Goal: Task Accomplishment & Management: Complete application form

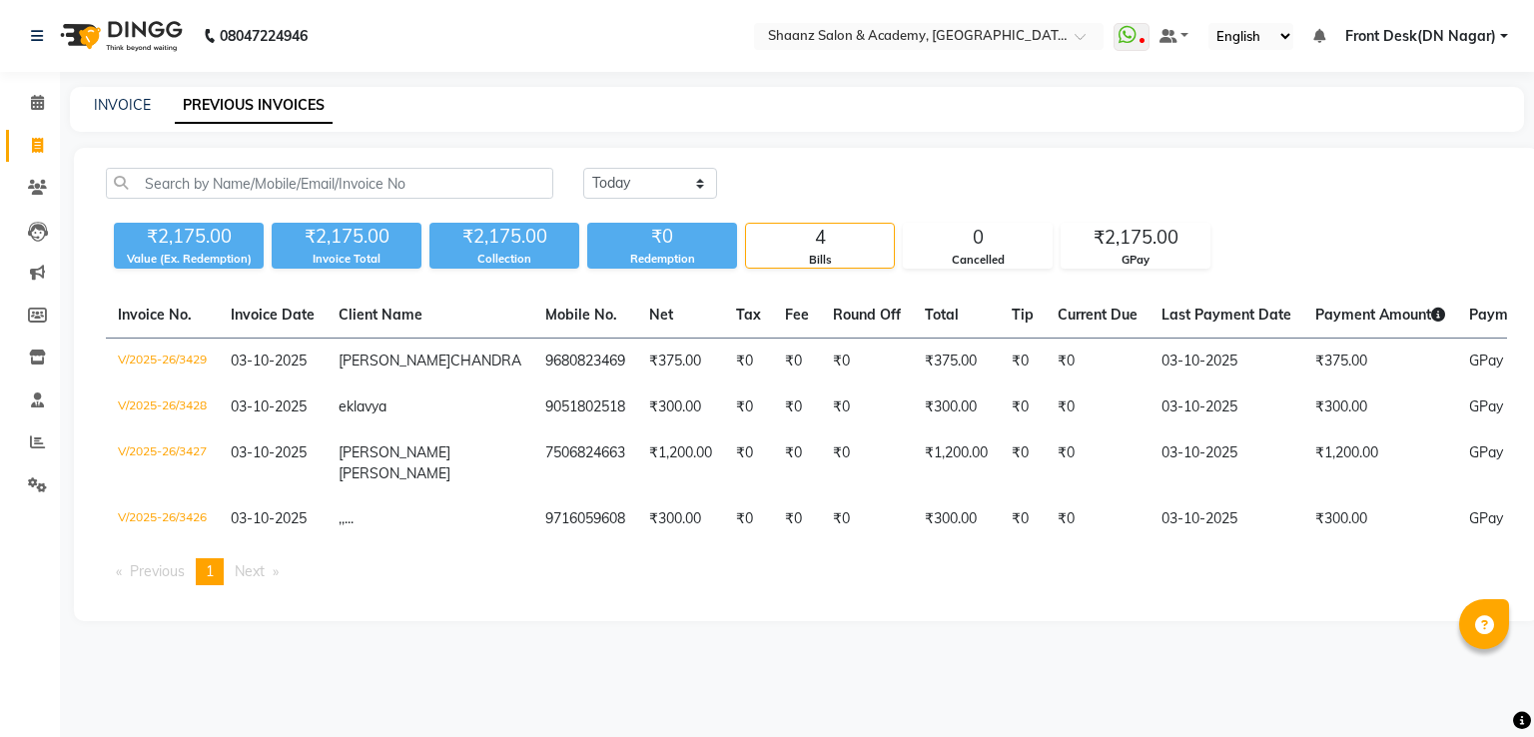
select select "service"
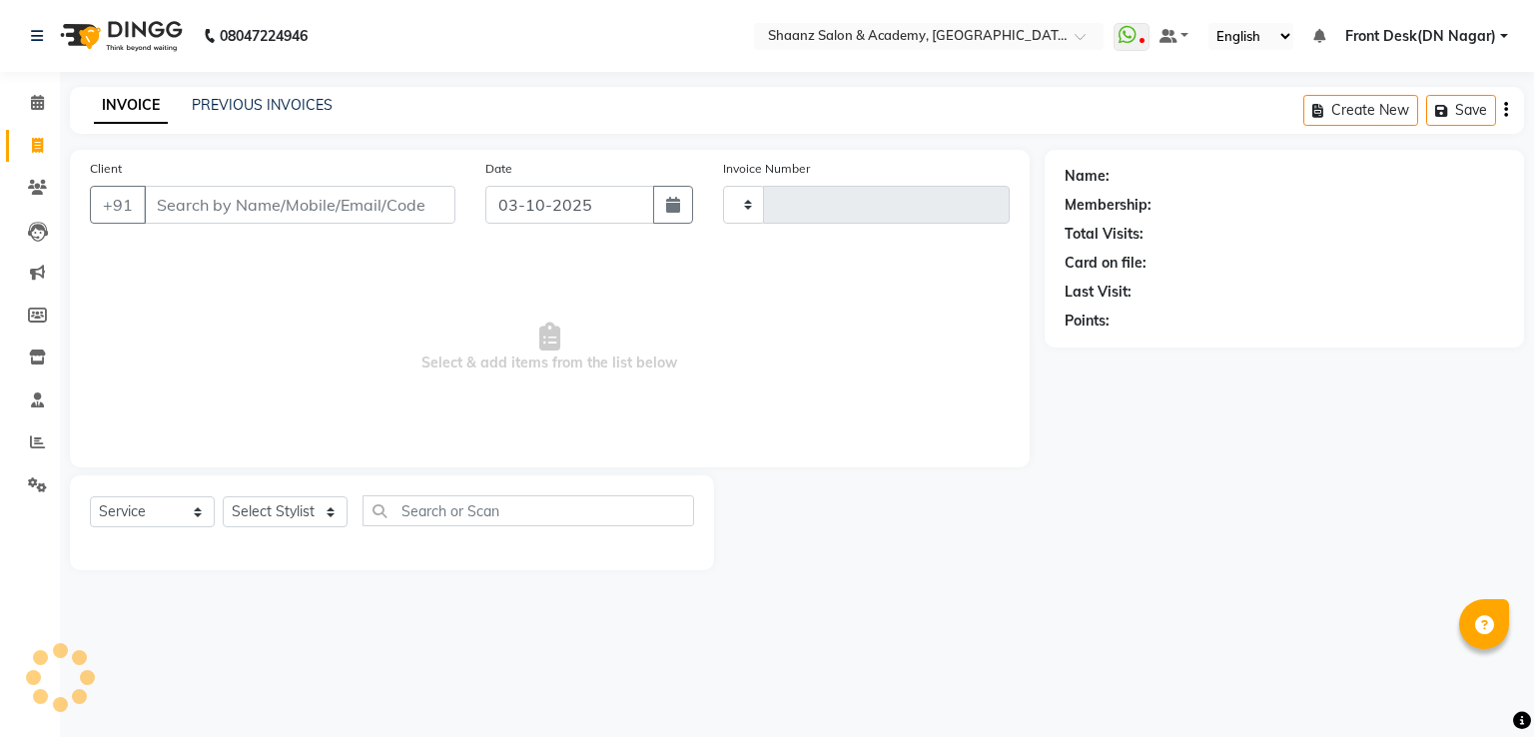
type input "3435"
select select "6360"
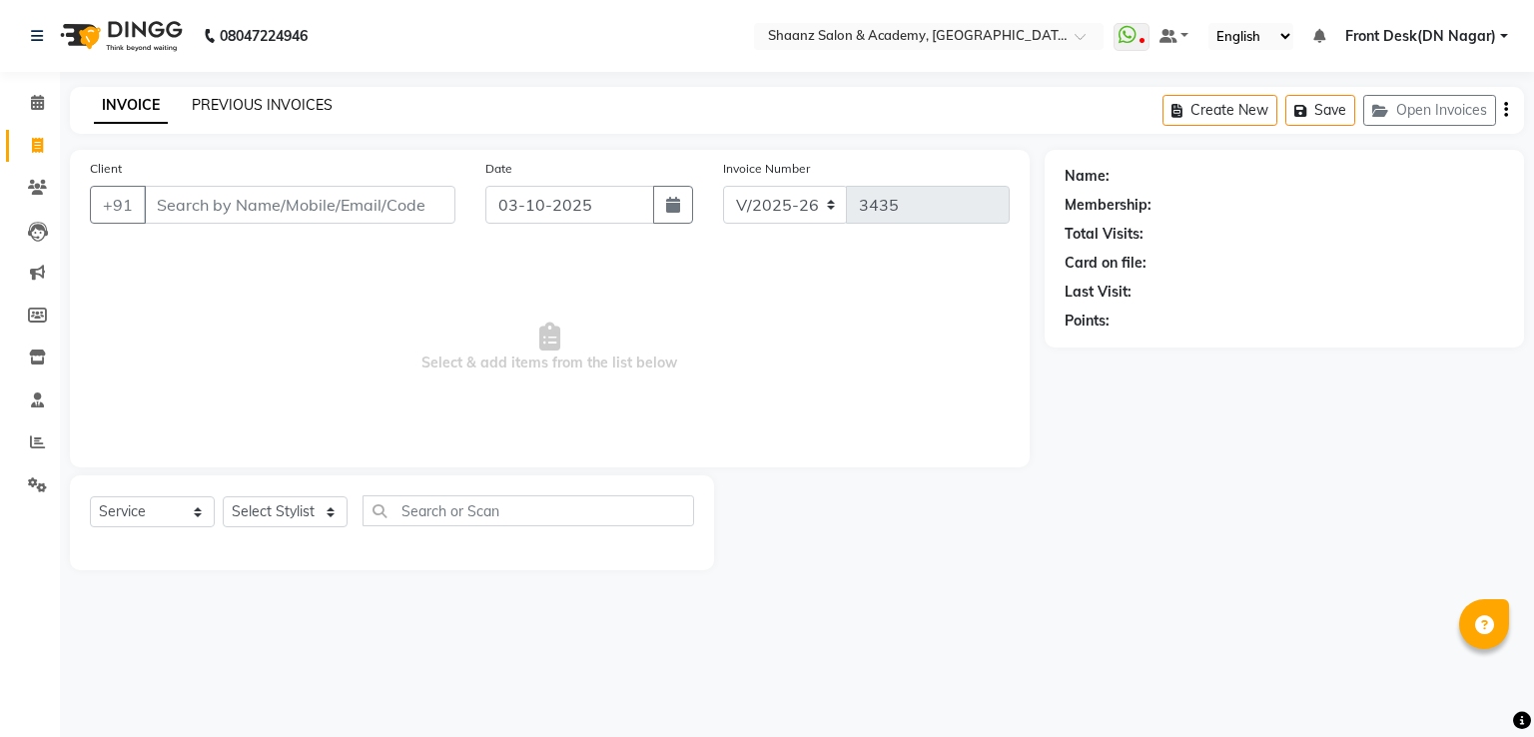
click at [268, 112] on link "PREVIOUS INVOICES" at bounding box center [262, 105] width 141 height 18
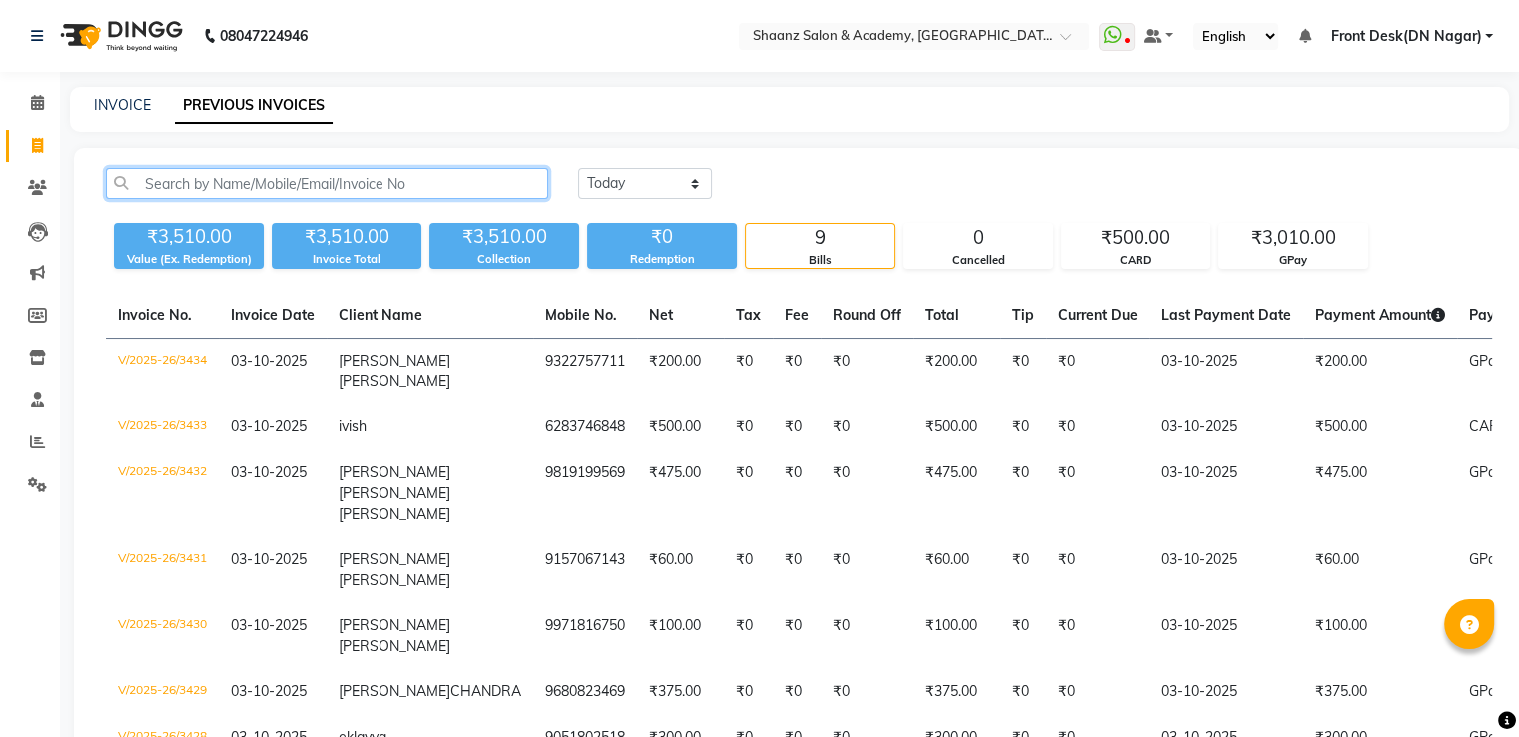
click at [313, 183] on input "text" at bounding box center [327, 183] width 442 height 31
click at [38, 146] on icon at bounding box center [37, 145] width 11 height 15
select select "service"
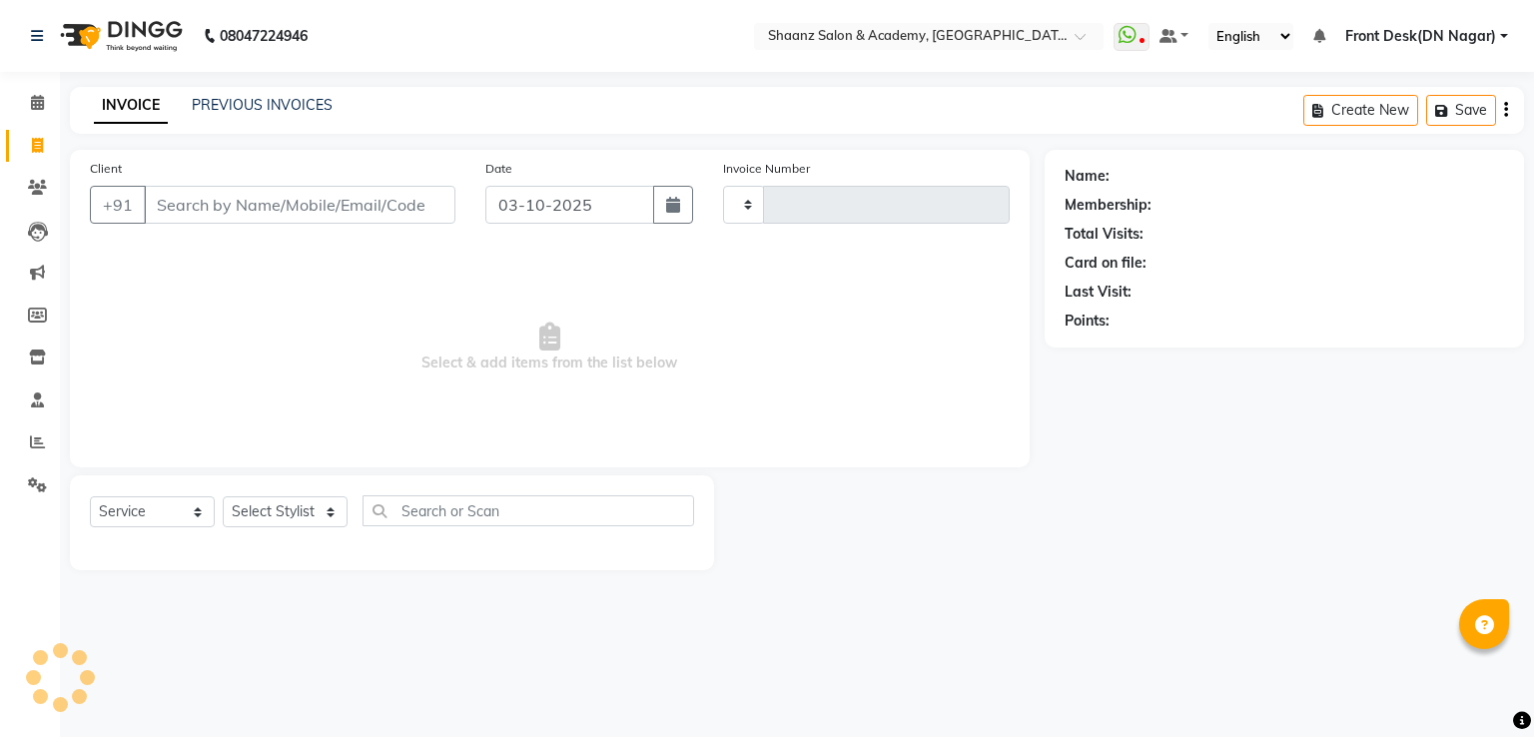
type input "3435"
select select "6360"
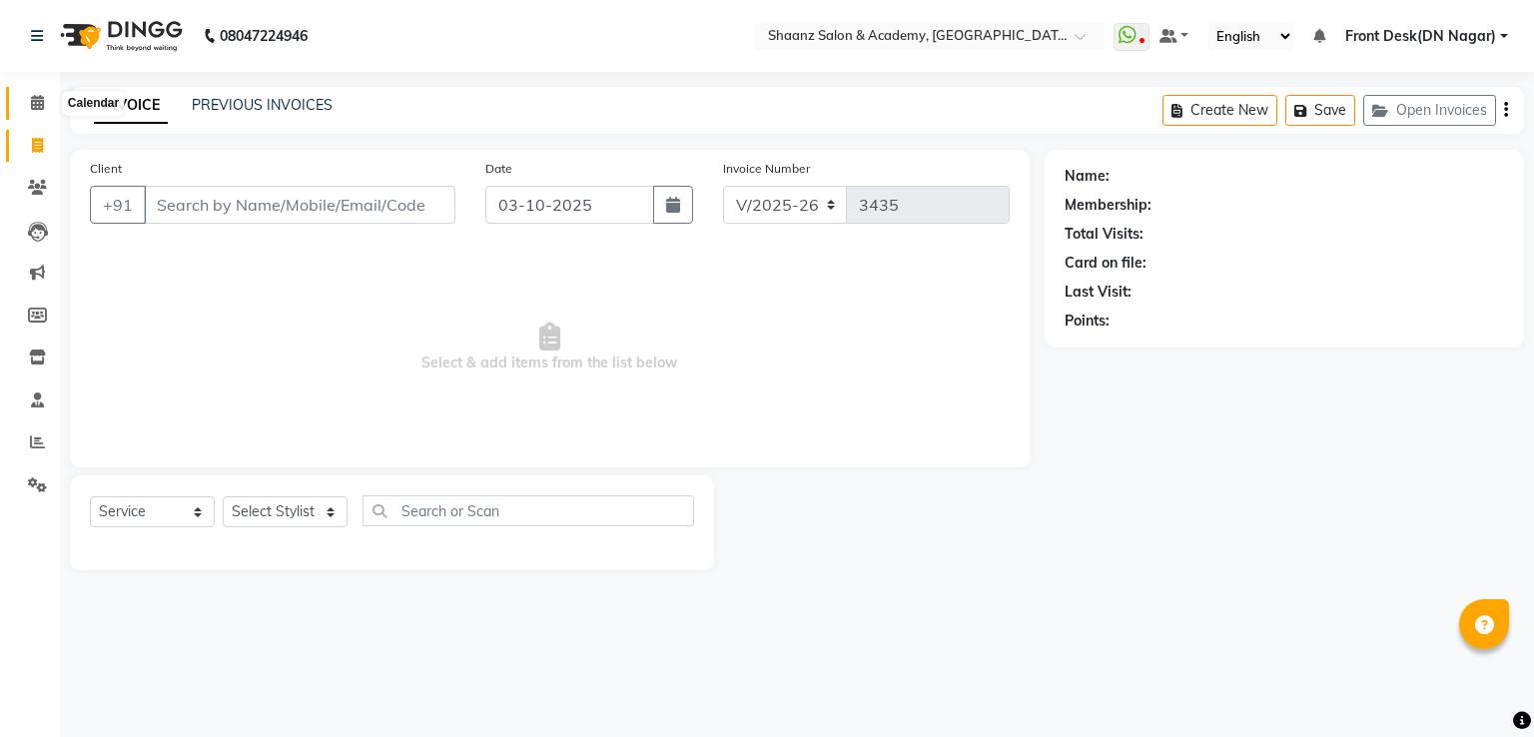
click at [31, 101] on icon at bounding box center [37, 102] width 13 height 15
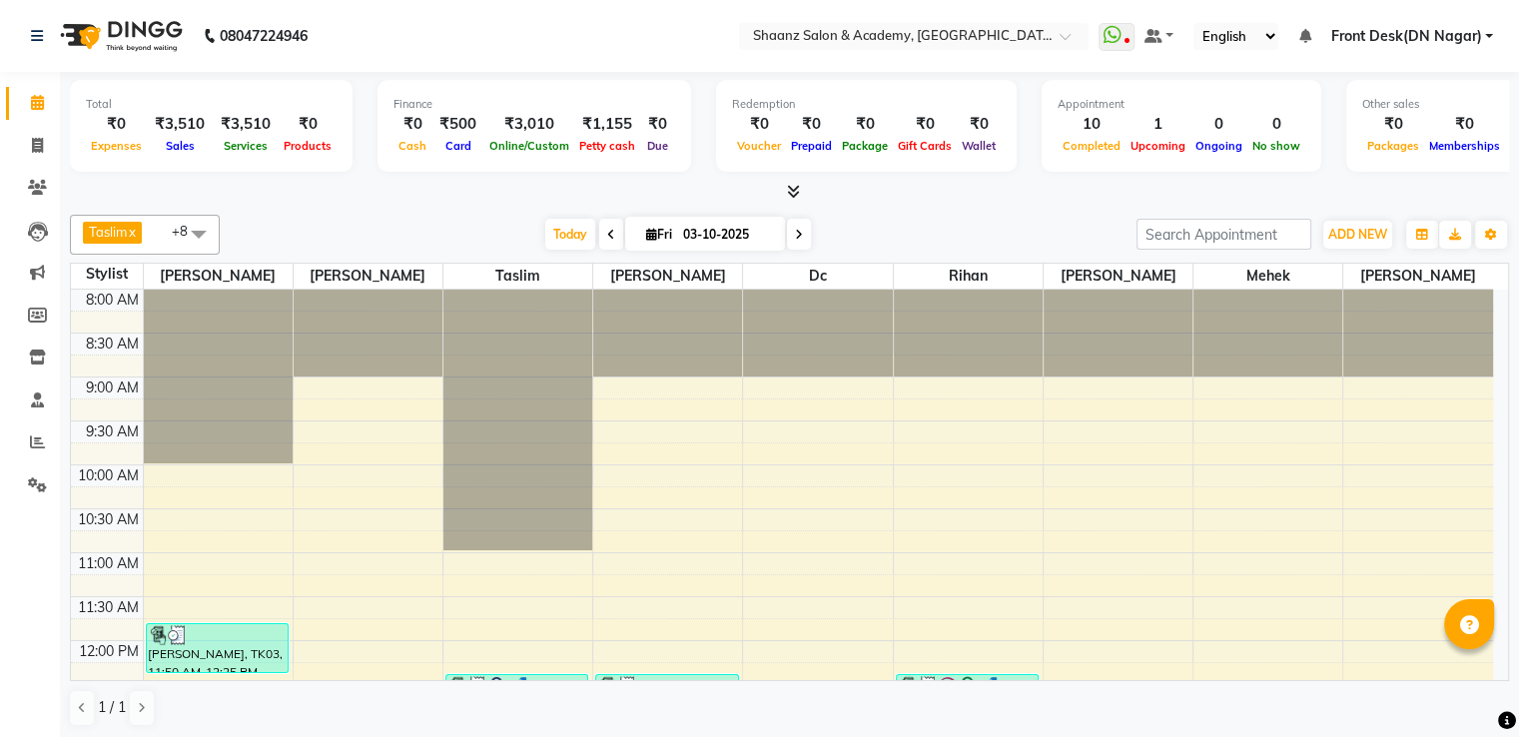
click at [45, 165] on li "Invoice" at bounding box center [30, 146] width 60 height 43
click at [33, 148] on icon at bounding box center [37, 145] width 11 height 15
select select "service"
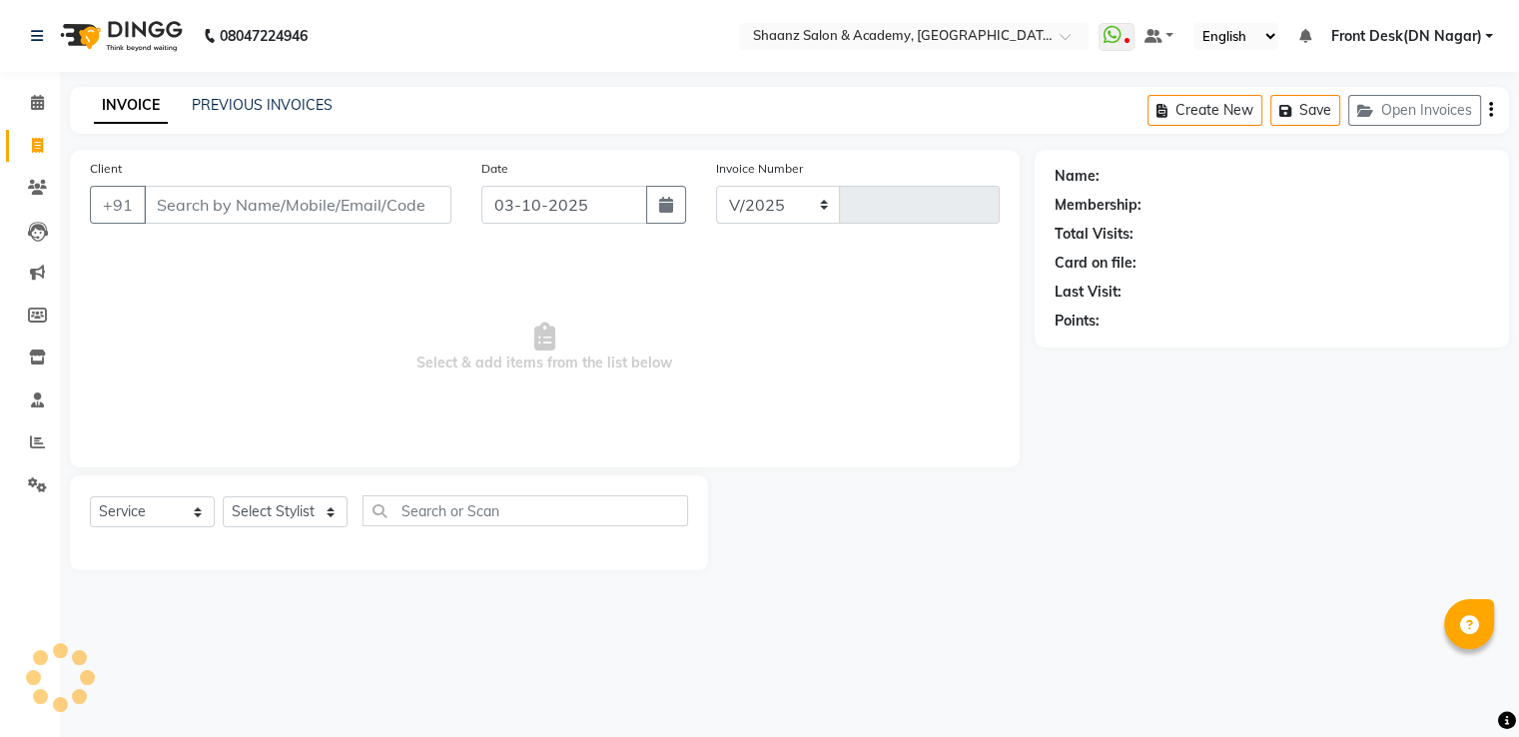
select select "6360"
type input "3435"
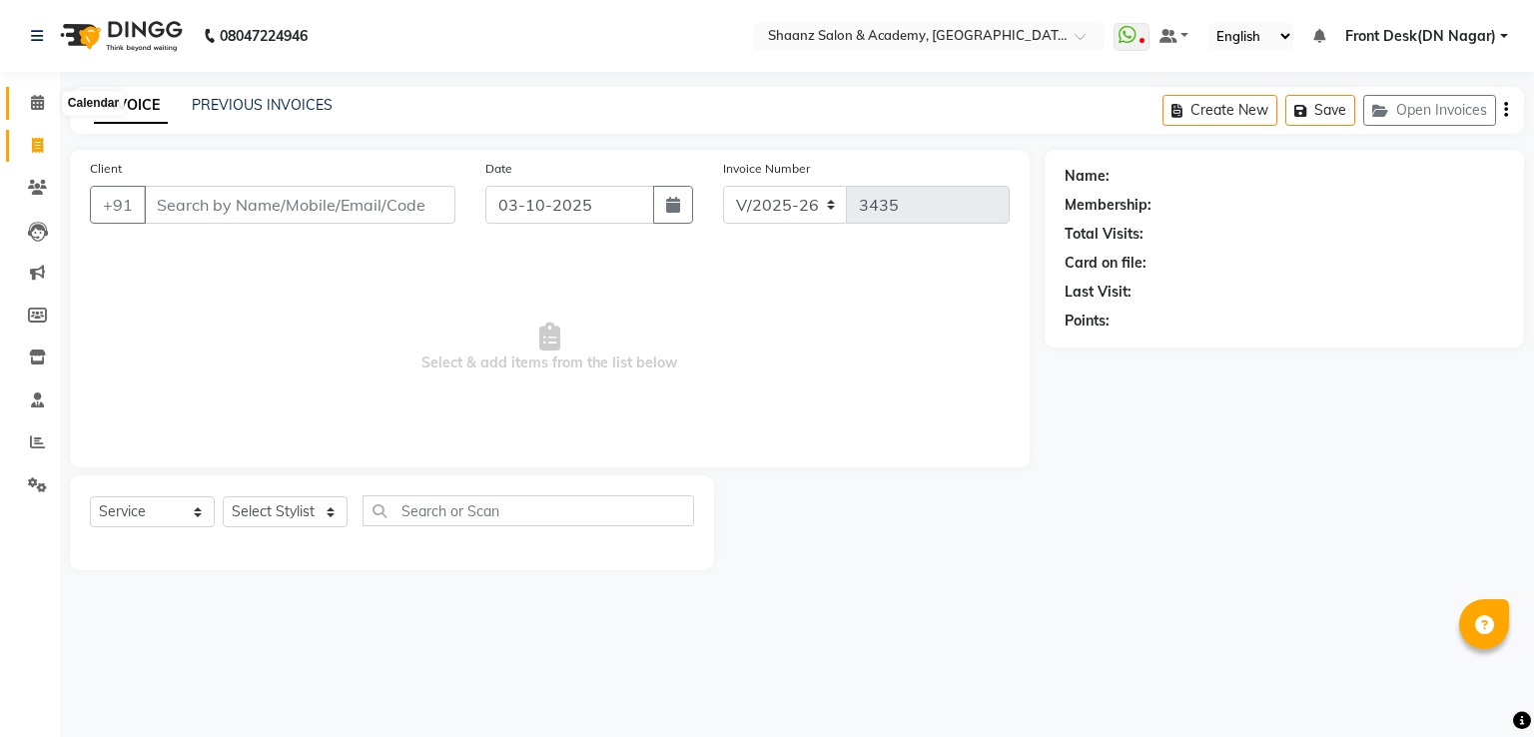
click at [40, 104] on icon at bounding box center [37, 102] width 13 height 15
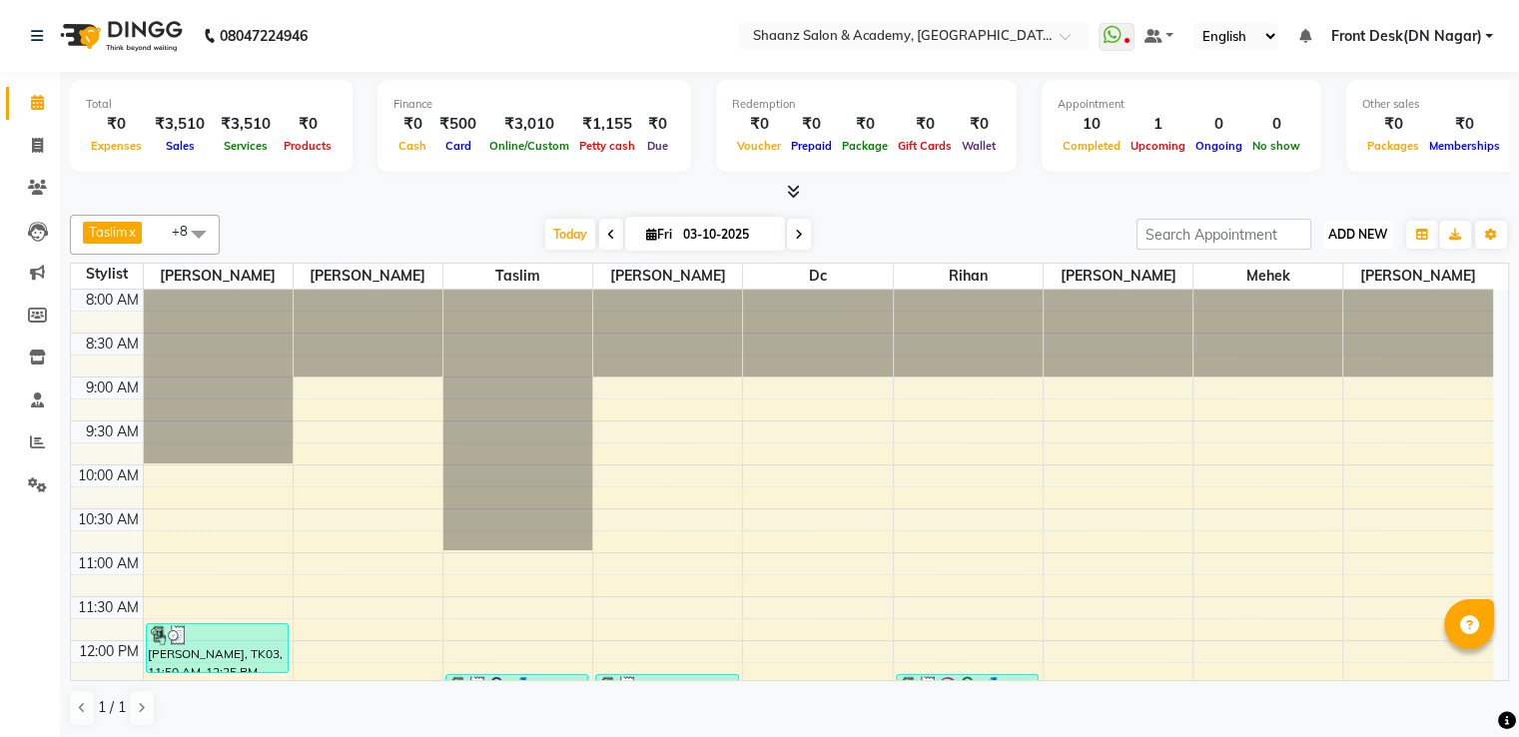
click at [1368, 236] on span "ADD NEW" at bounding box center [1357, 234] width 59 height 15
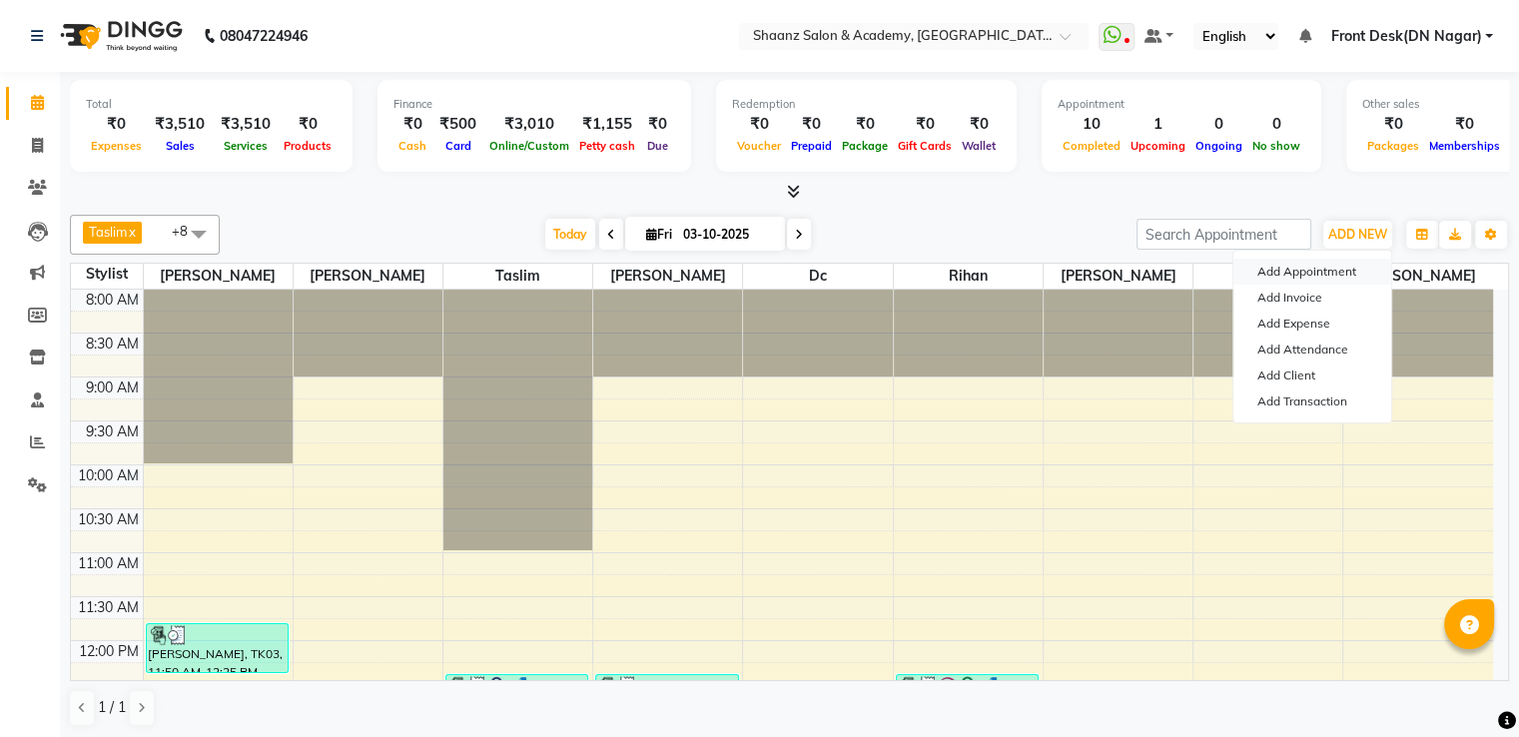
click at [1294, 273] on button "Add Appointment" at bounding box center [1312, 272] width 158 height 26
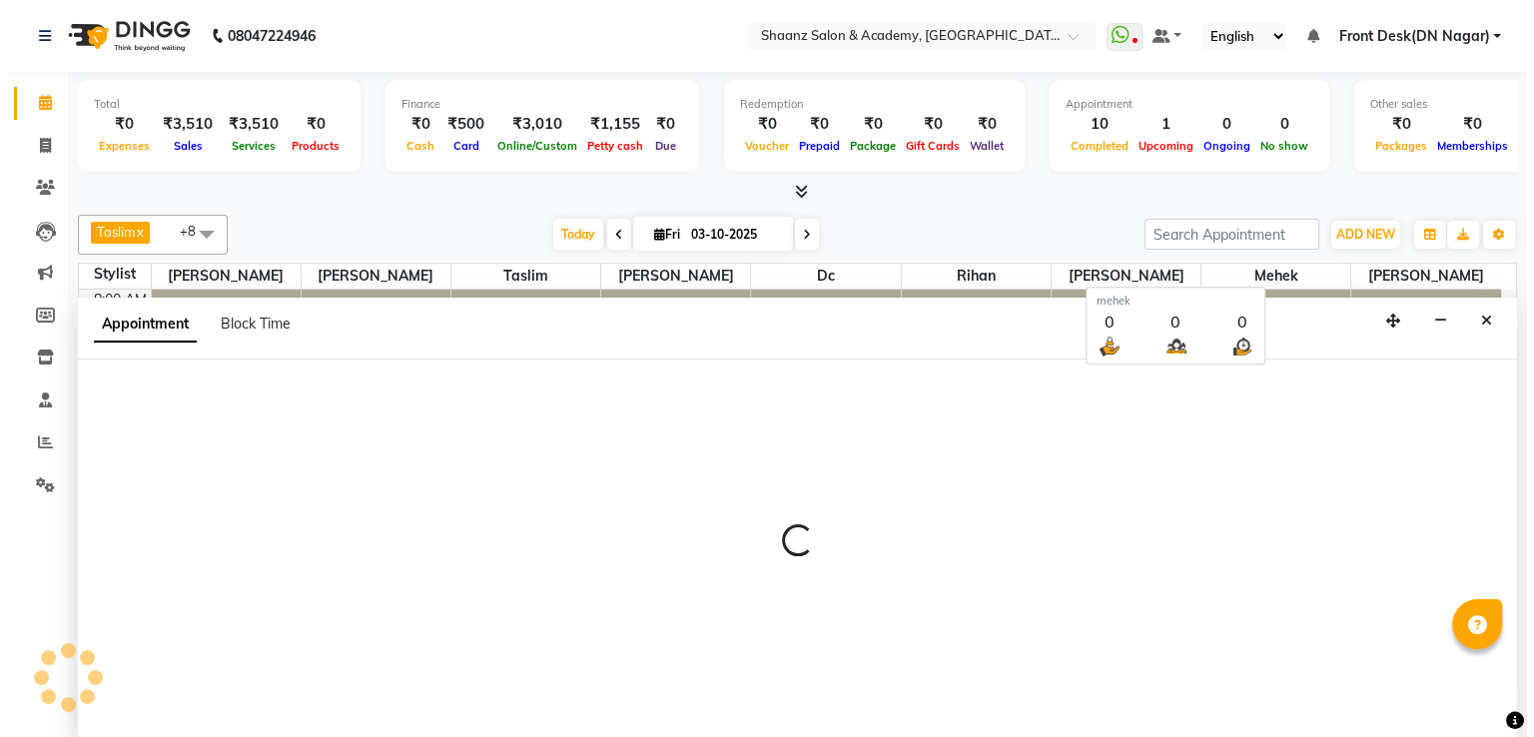
scroll to position [1, 0]
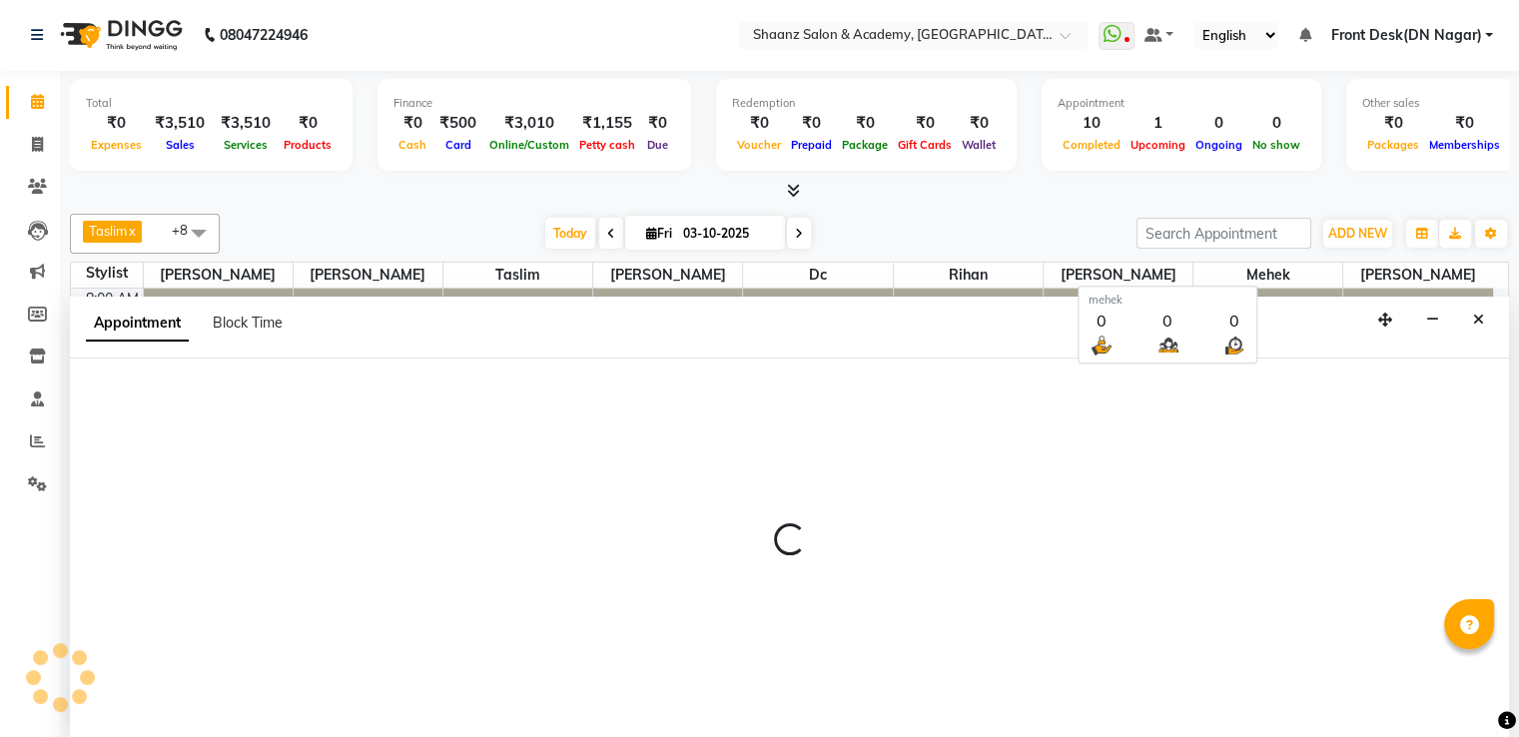
select select "540"
select select "tentative"
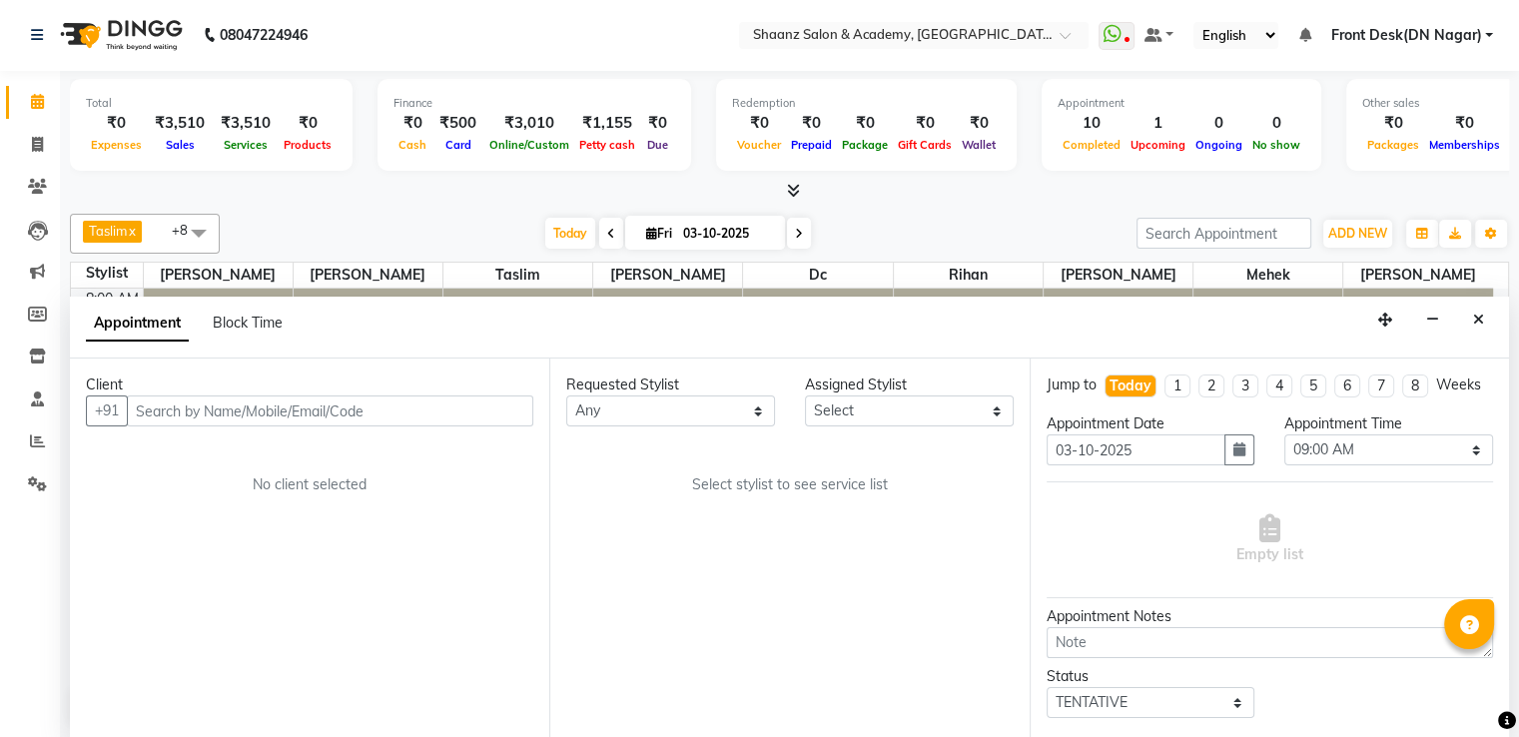
click at [380, 400] on input "text" at bounding box center [330, 410] width 406 height 31
click at [374, 404] on input "text" at bounding box center [330, 410] width 406 height 31
type input "7001998005"
click at [513, 411] on span "Add Client" at bounding box center [491, 410] width 67 height 18
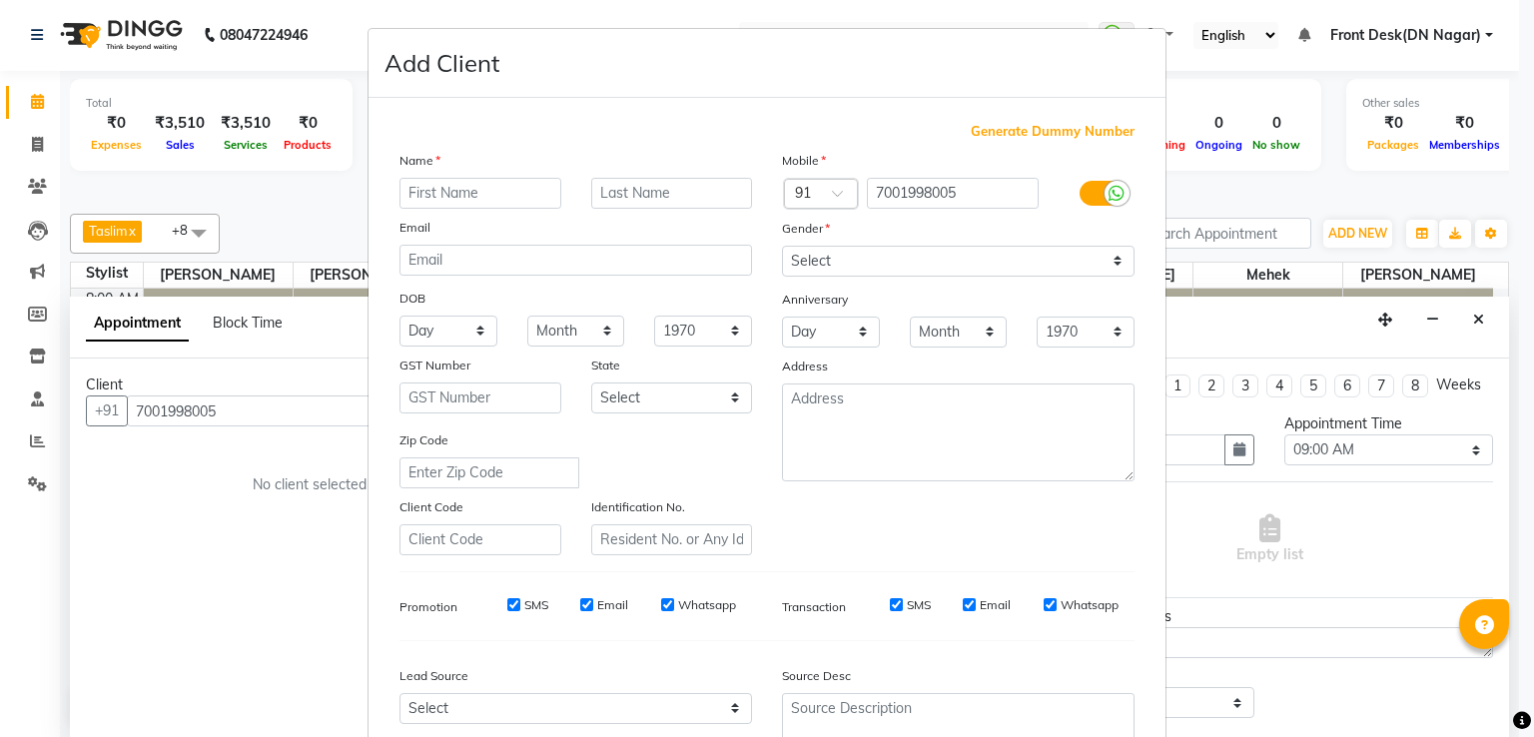
click at [512, 191] on input "text" at bounding box center [480, 193] width 162 height 31
type input "paridhi"
click at [610, 190] on input "text" at bounding box center [672, 193] width 162 height 31
type input "bhattad"
click at [1097, 269] on select "Select Male Female Other Prefer Not To Say" at bounding box center [958, 261] width 353 height 31
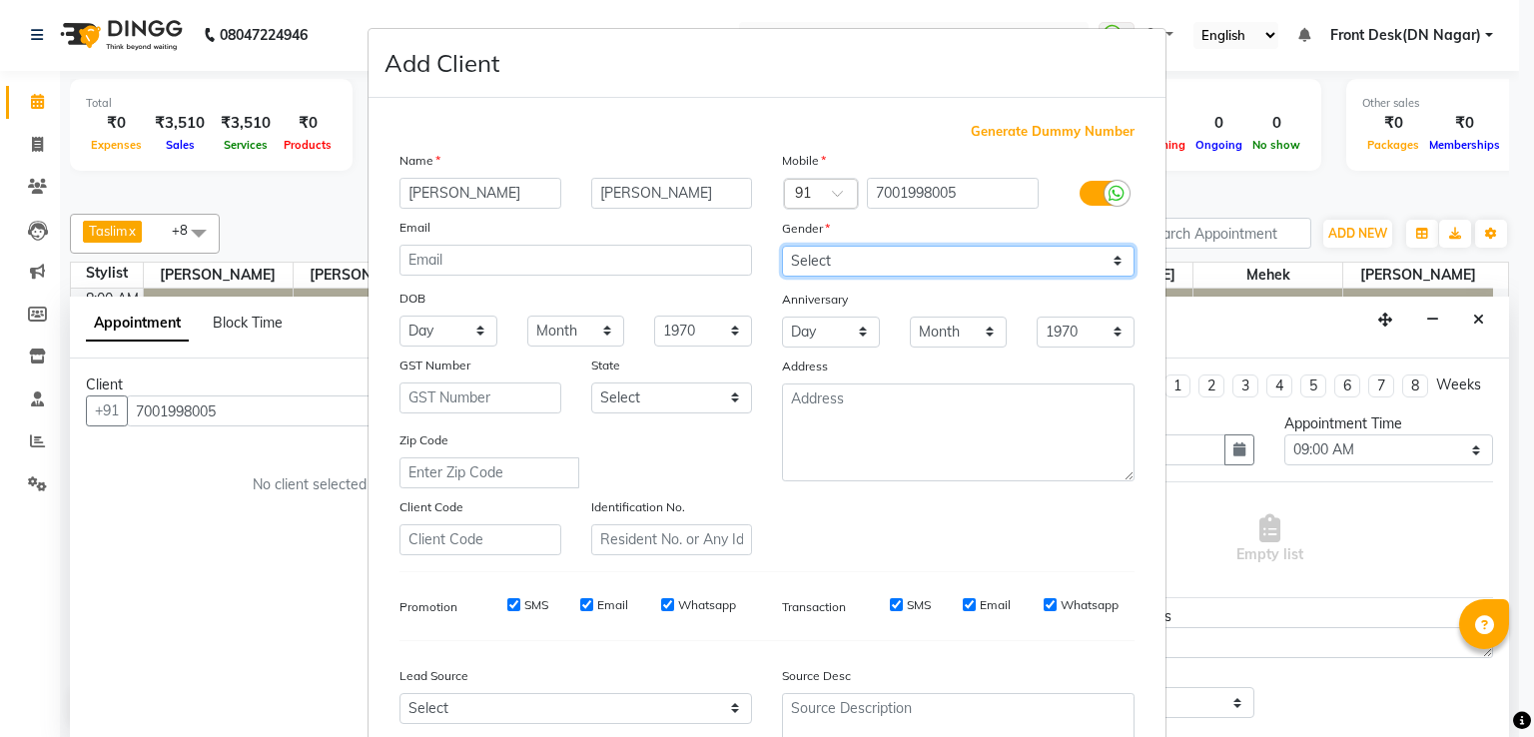
select select "female"
click at [782, 247] on select "Select Male Female Other Prefer Not To Say" at bounding box center [958, 261] width 353 height 31
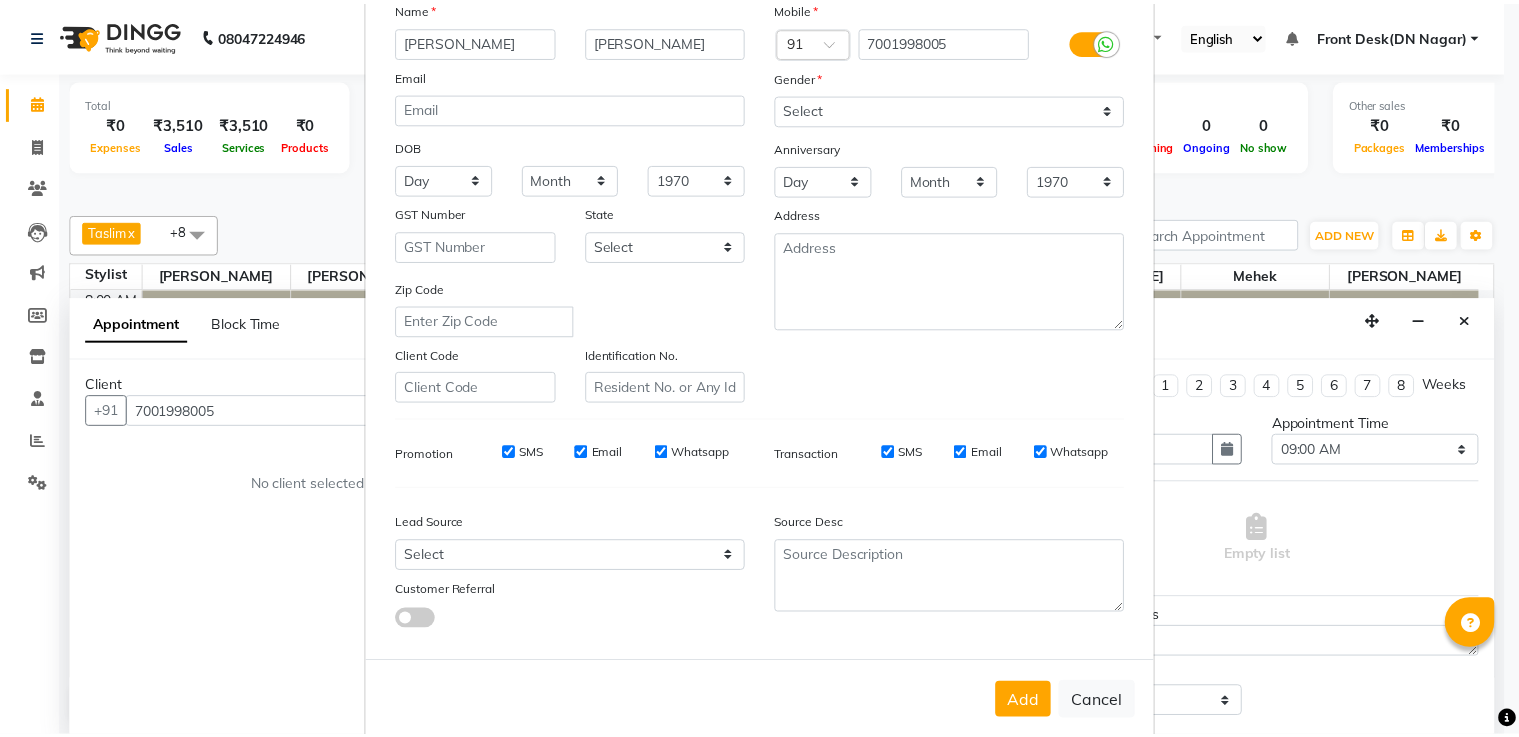
scroll to position [195, 0]
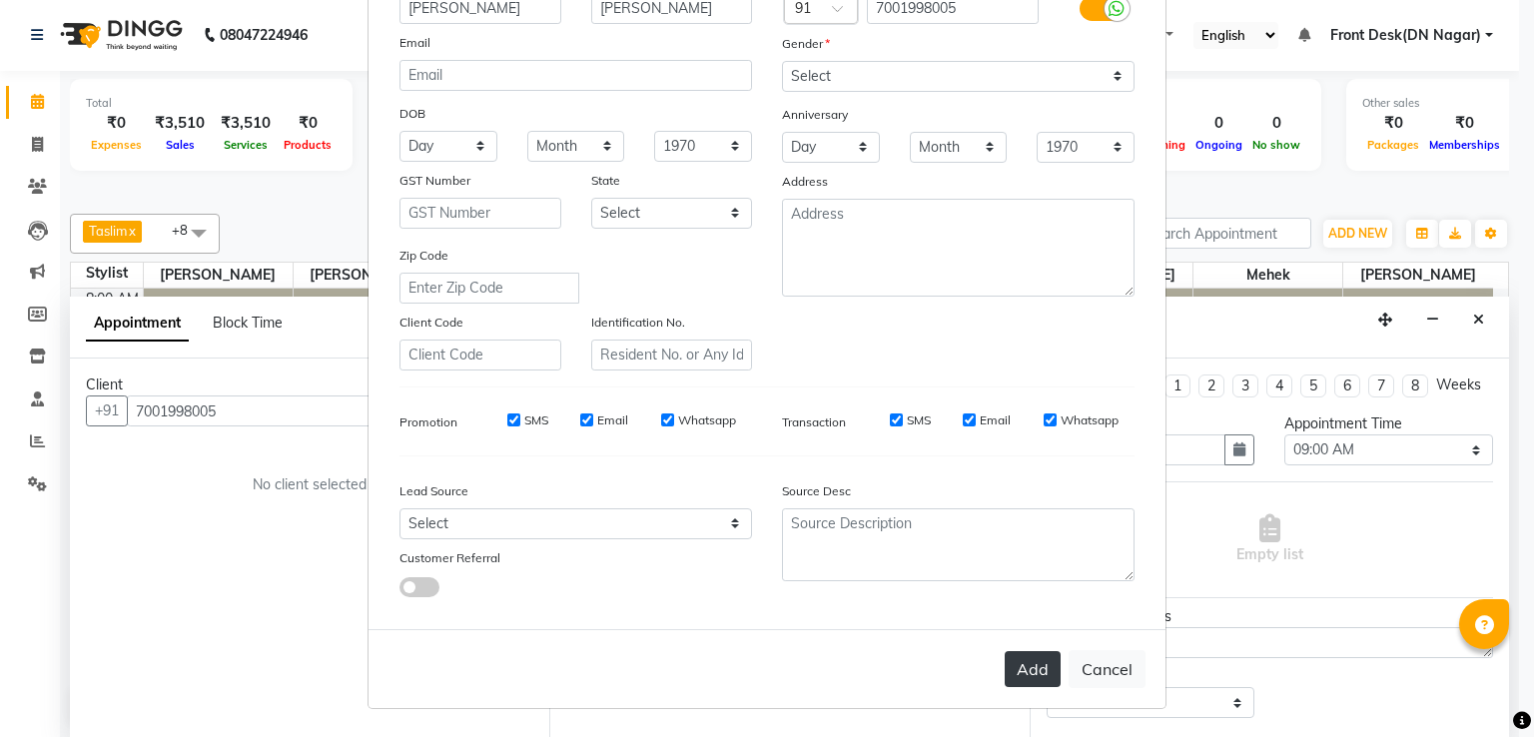
click at [1018, 676] on button "Add" at bounding box center [1033, 669] width 56 height 36
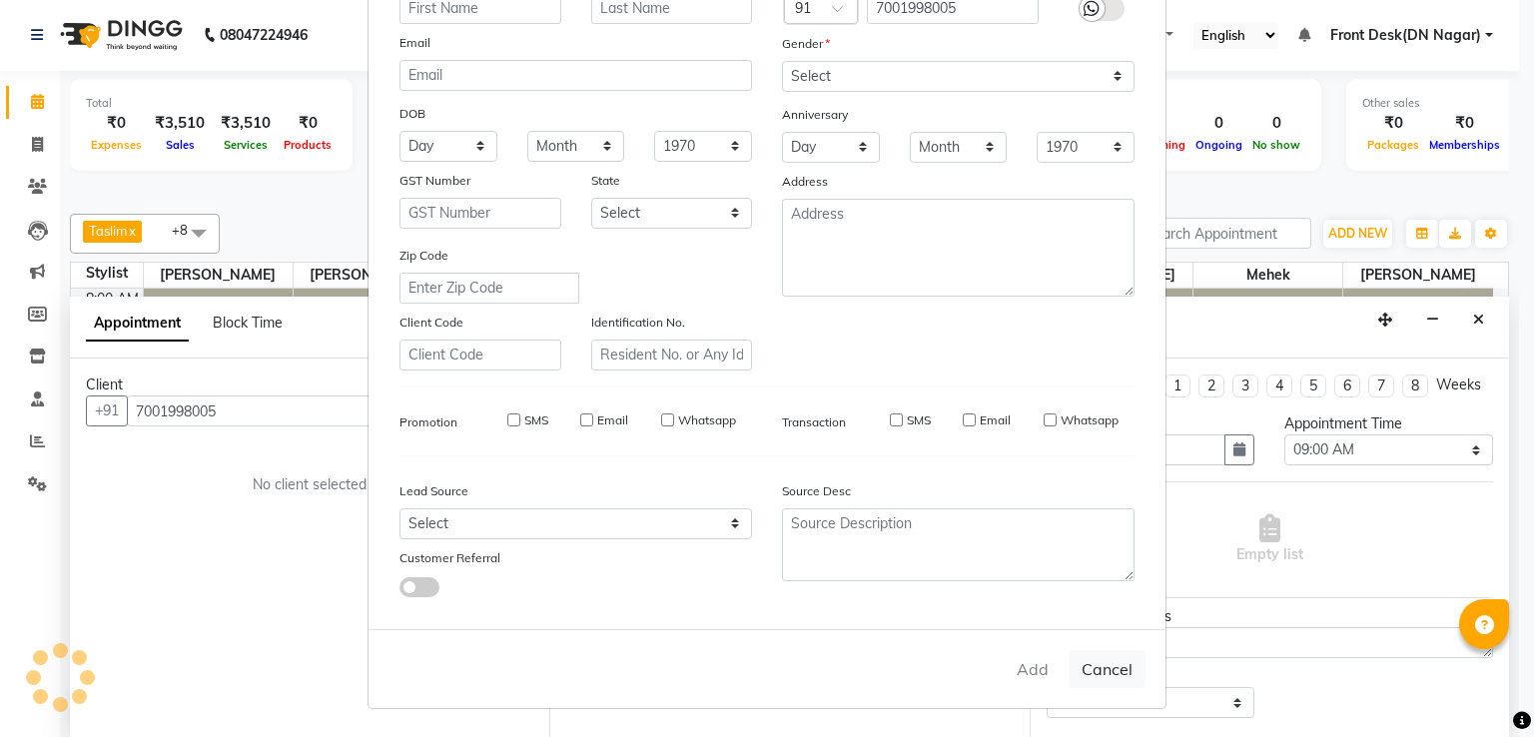
select select
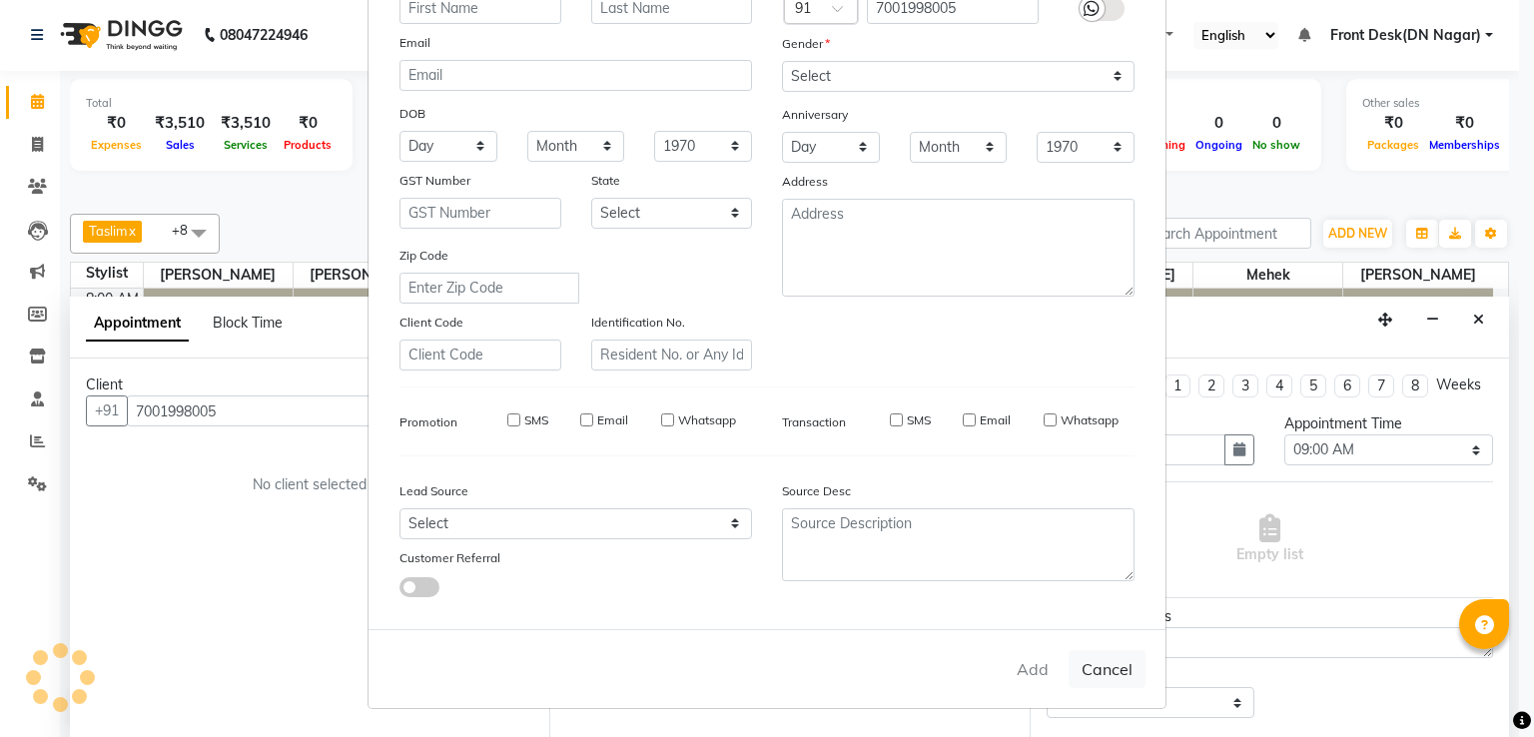
select select
checkbox input "false"
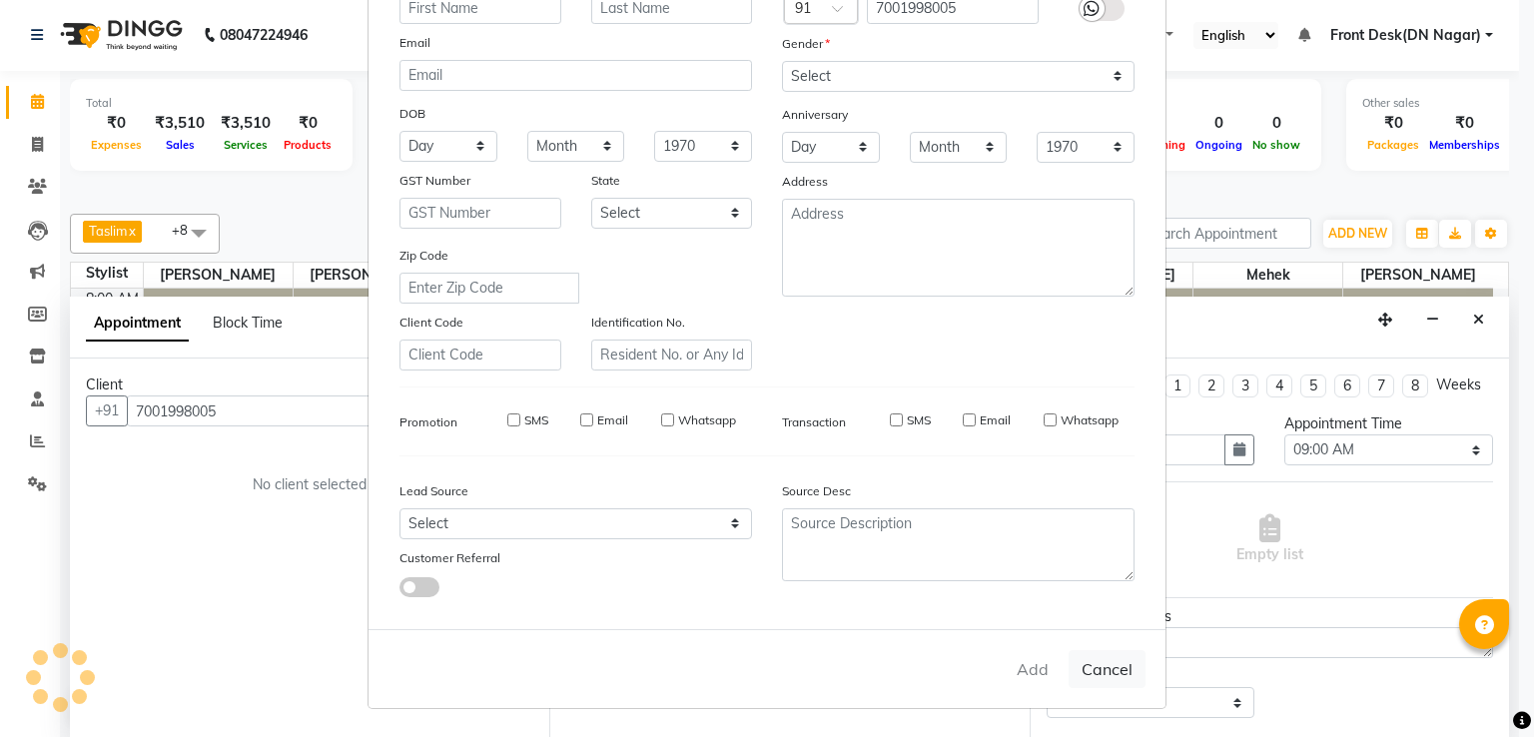
checkbox input "false"
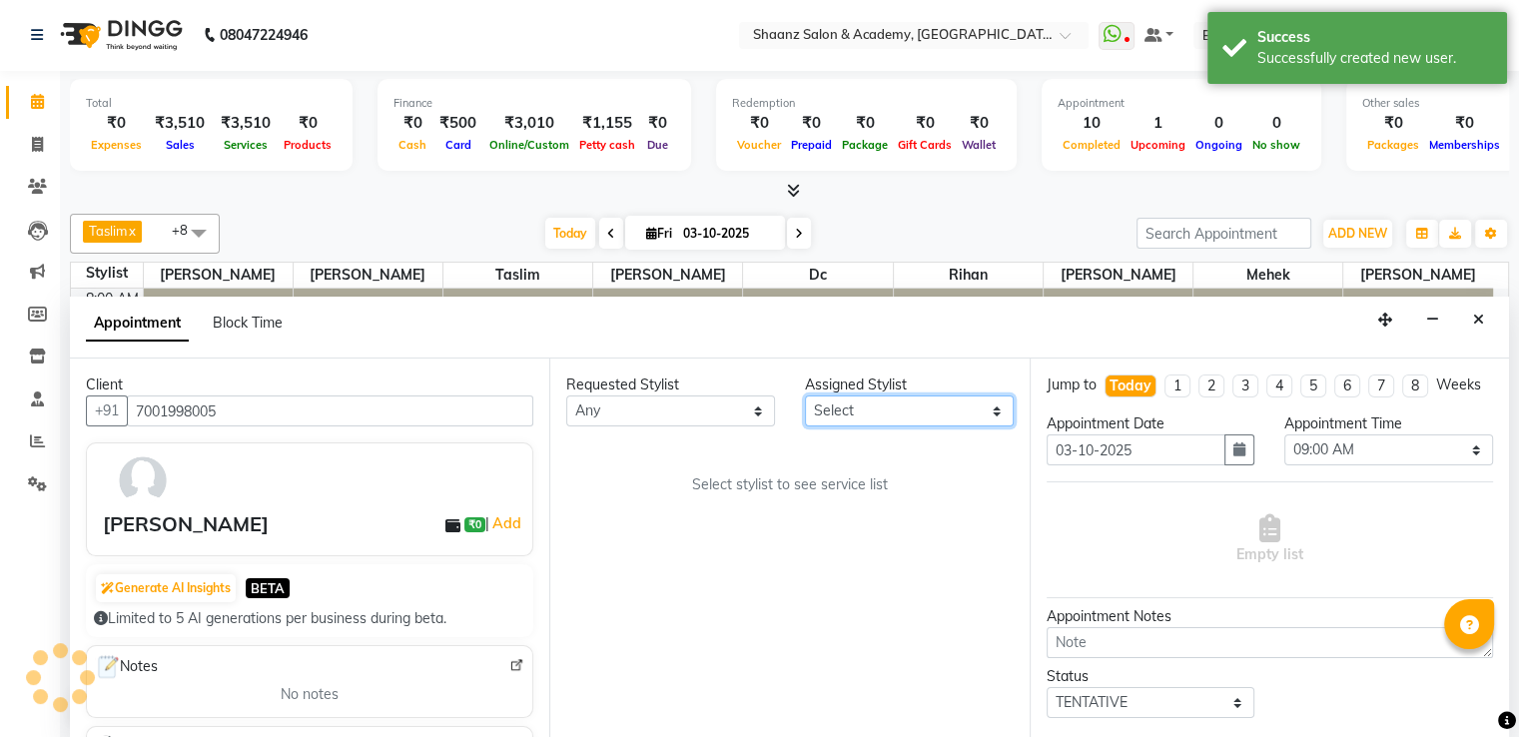
click at [992, 412] on select "Select Ameer AHMAD ASHISH THAPA dc mehek MUSKAN nisha vishal patil Raaj Rihan s…" at bounding box center [909, 410] width 209 height 31
select select "84400"
click at [805, 395] on select "Select Ameer AHMAD ASHISH THAPA dc mehek MUSKAN nisha vishal patil Raaj Rihan s…" at bounding box center [909, 410] width 209 height 31
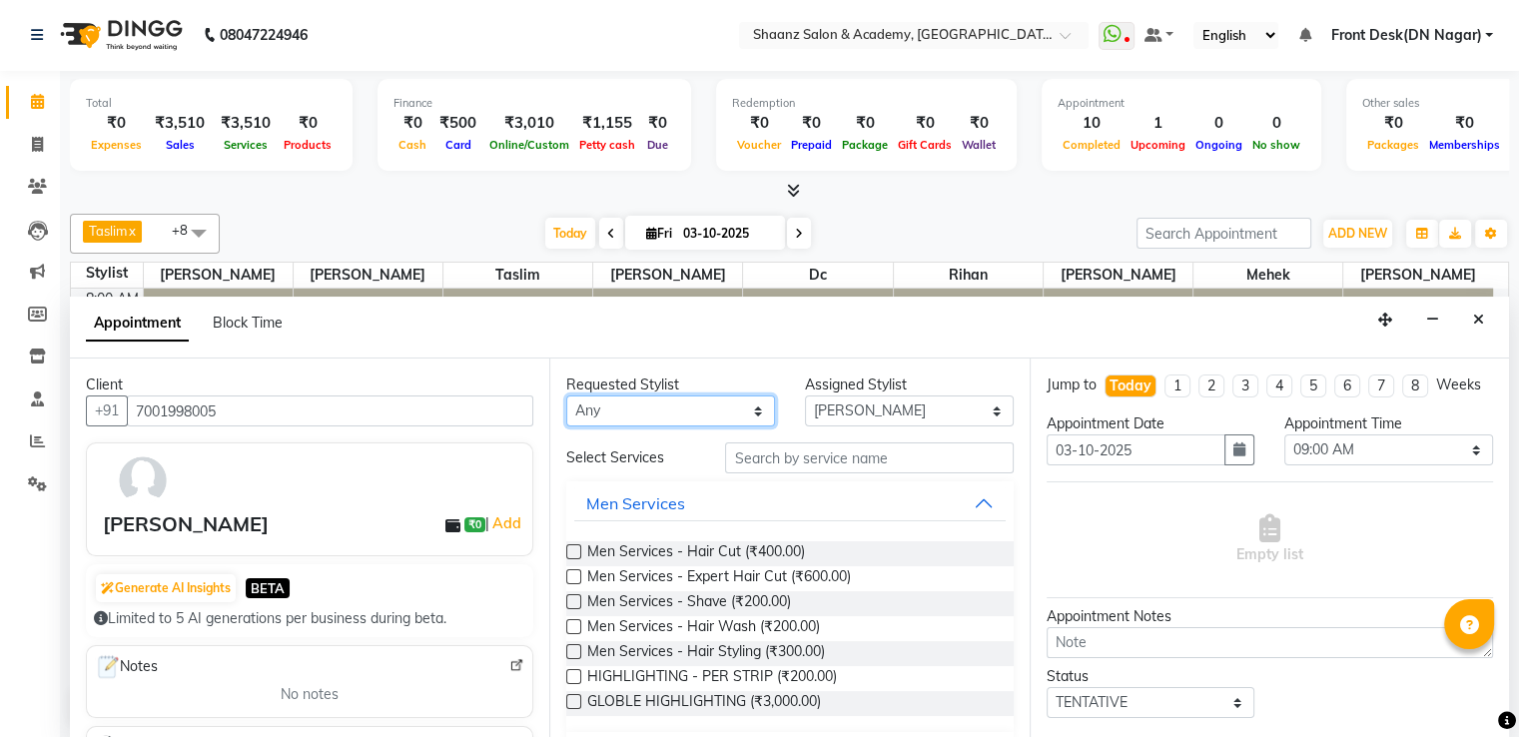
click at [751, 406] on select "Any Ameer AHMAD ASHISH THAPA dc mehek MUSKAN nisha vishal patil Raaj Rihan sanj…" at bounding box center [670, 410] width 209 height 31
select select "84400"
click at [566, 395] on select "Any Ameer AHMAD ASHISH THAPA dc mehek MUSKAN nisha vishal patil Raaj Rihan sanj…" at bounding box center [670, 410] width 209 height 31
click at [1310, 384] on li "5" at bounding box center [1313, 386] width 26 height 23
type input "07-11-2025"
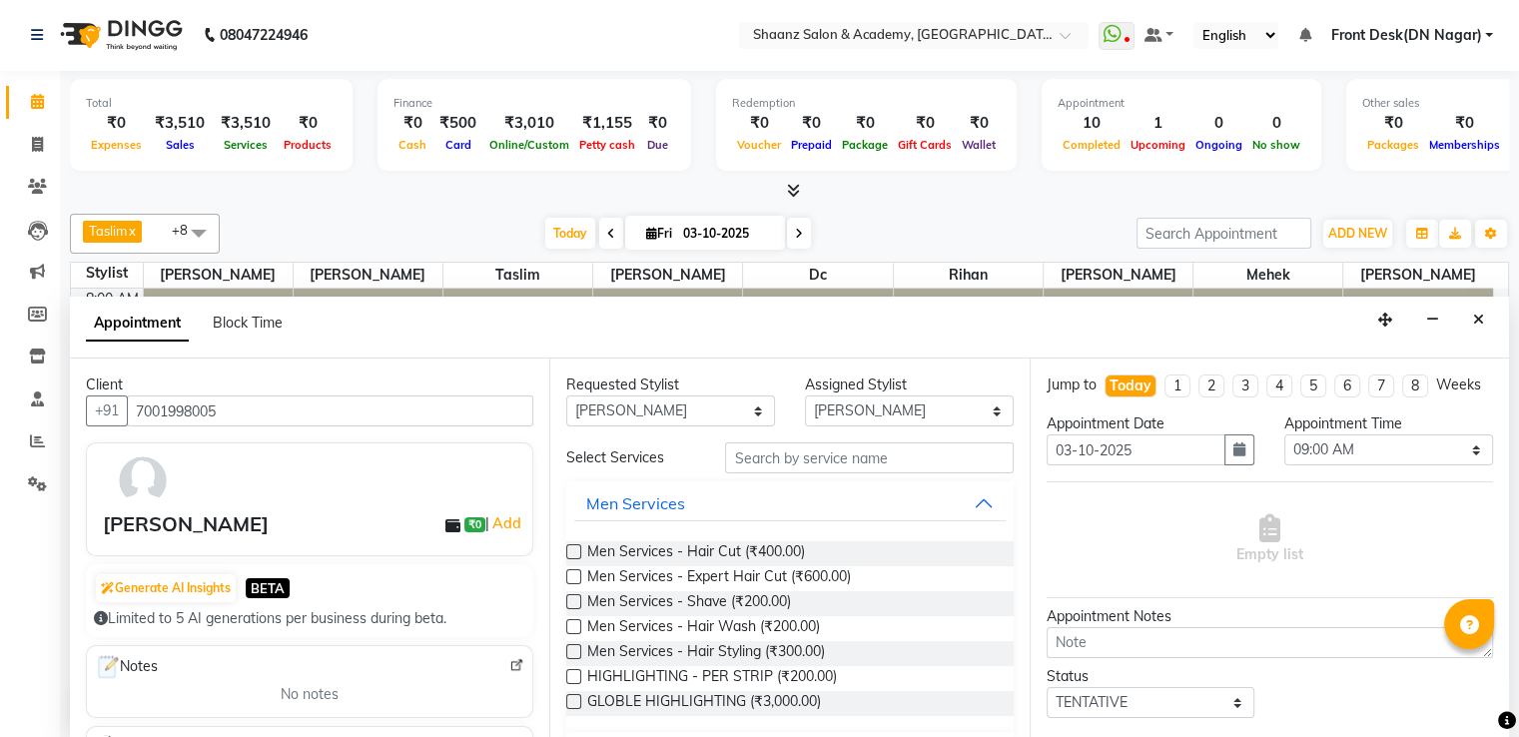
type input "07-11-2025"
select select "540"
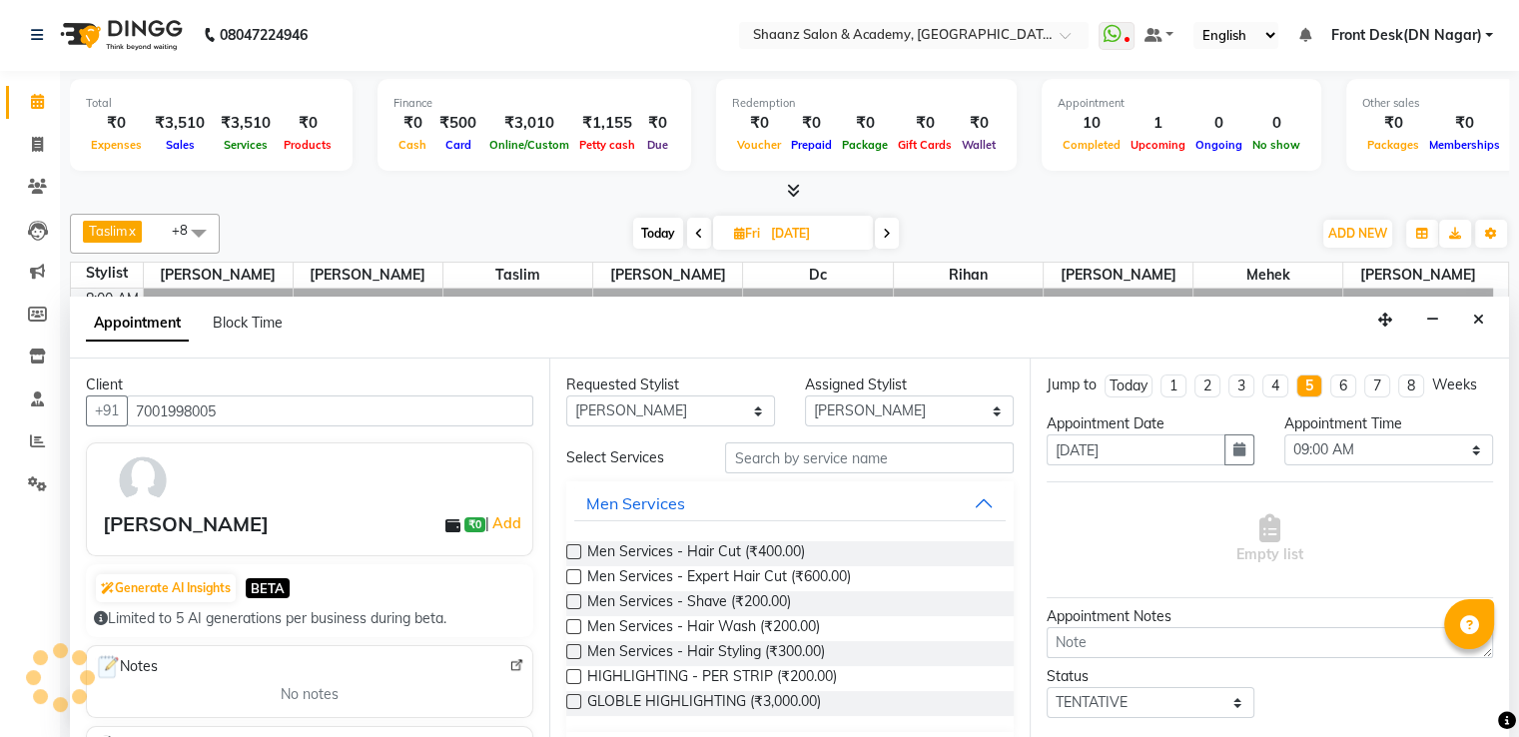
scroll to position [959, 0]
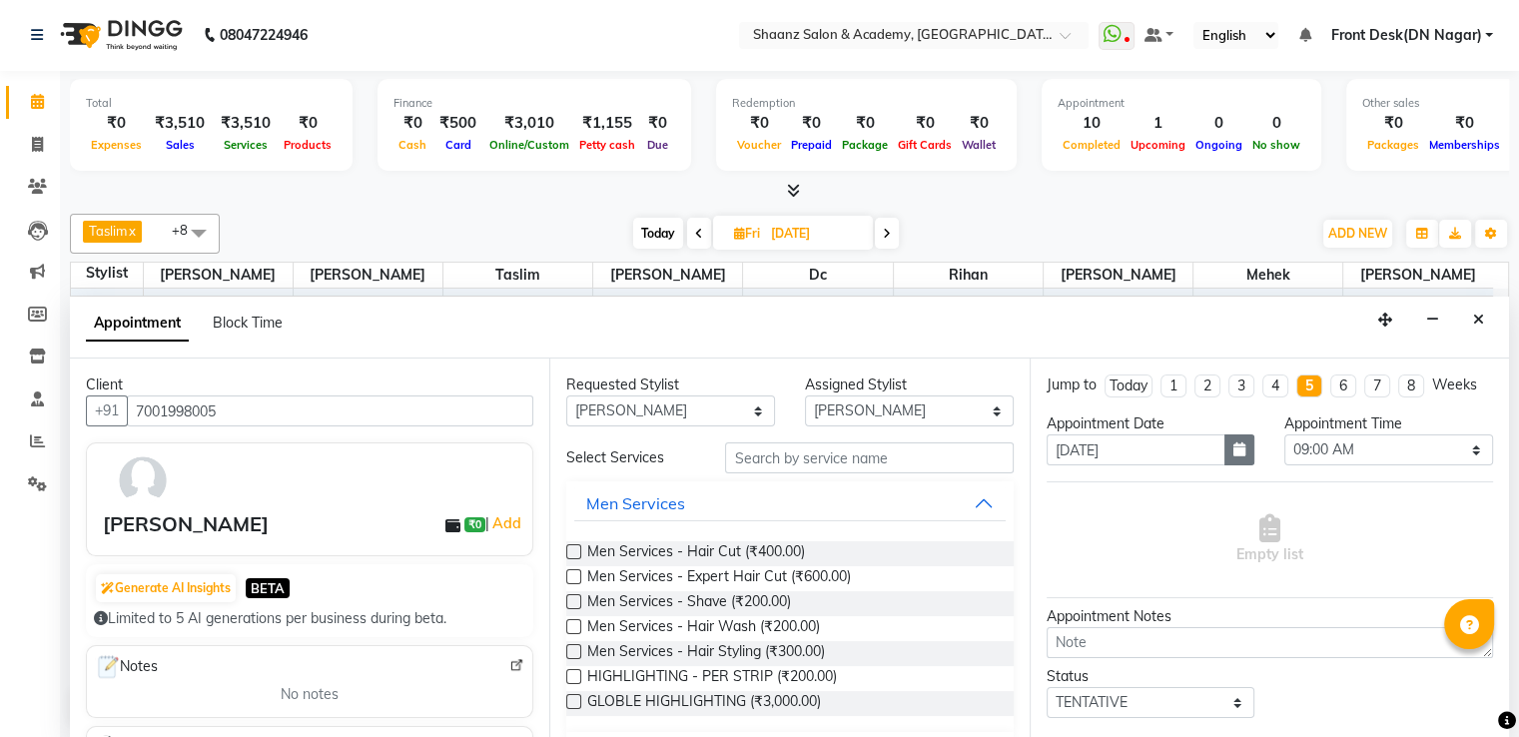
click at [1225, 436] on button "button" at bounding box center [1239, 449] width 30 height 31
select select "11"
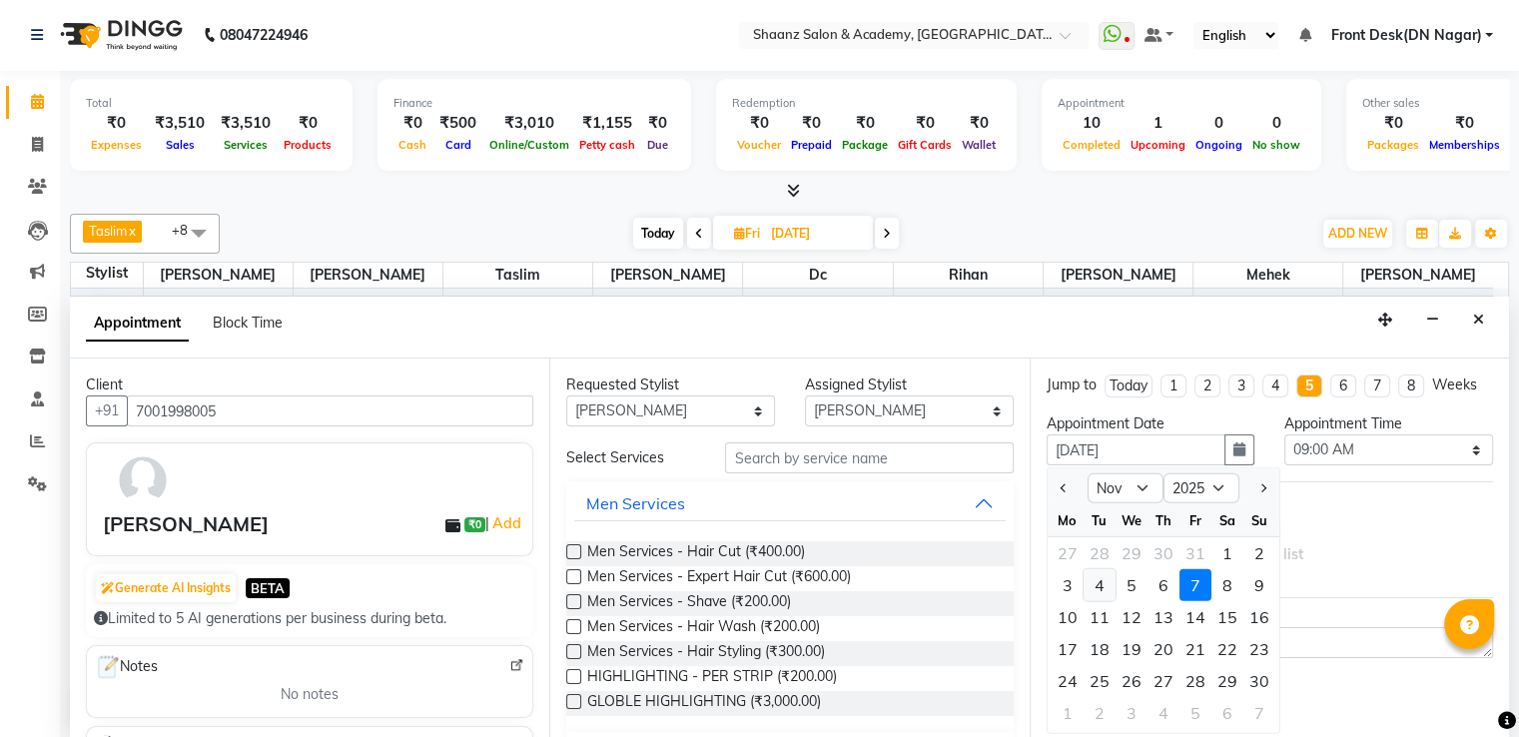
click at [1097, 581] on div "4" at bounding box center [1100, 585] width 32 height 32
type input "04-11-2025"
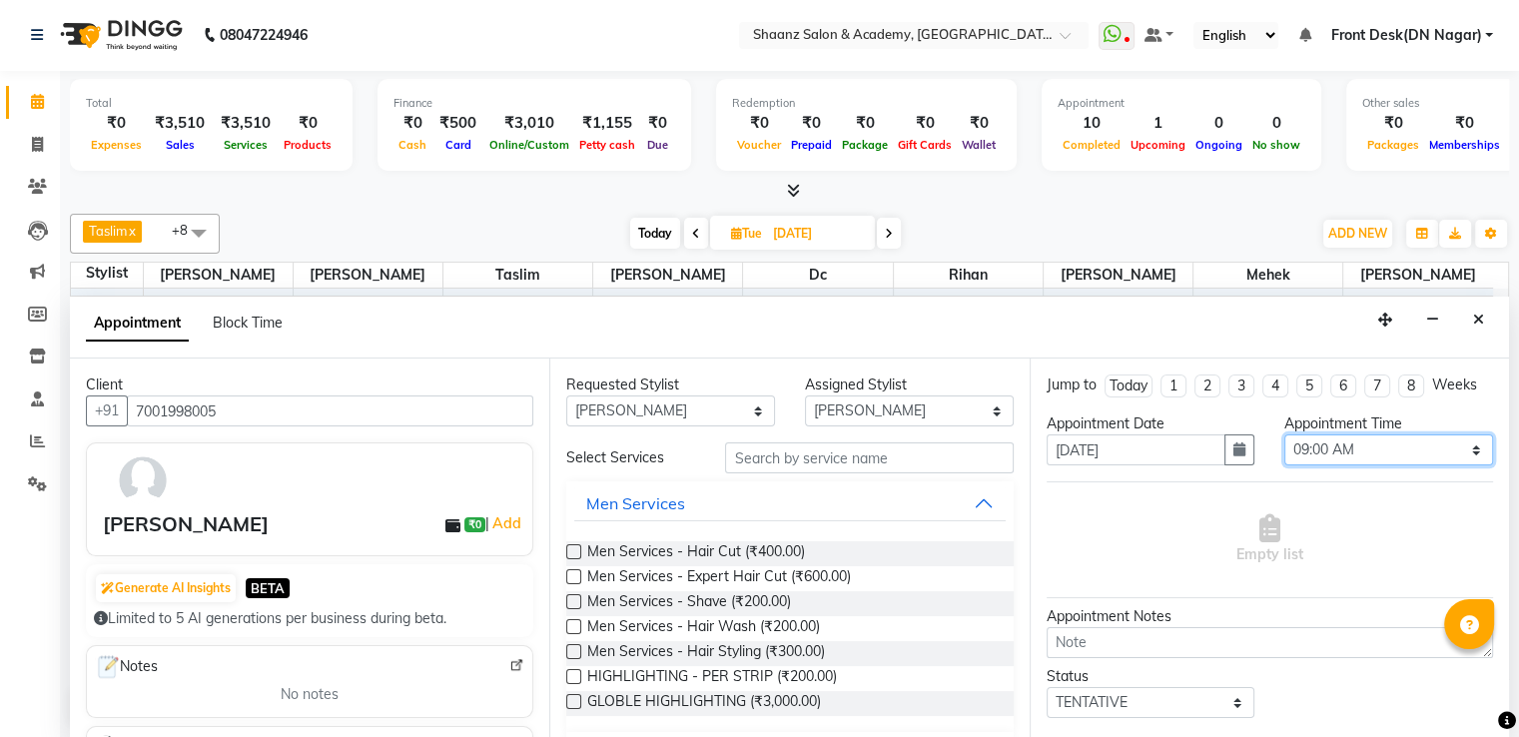
click at [1463, 446] on select "Select 09:00 AM 09:15 AM 09:30 AM 09:45 AM 10:00 AM 10:15 AM 10:30 AM 10:45 AM …" at bounding box center [1388, 449] width 209 height 31
select select "720"
click at [1284, 434] on select "Select 09:00 AM 09:15 AM 09:30 AM 09:45 AM 10:00 AM 10:15 AM 10:30 AM 10:45 AM …" at bounding box center [1388, 449] width 209 height 31
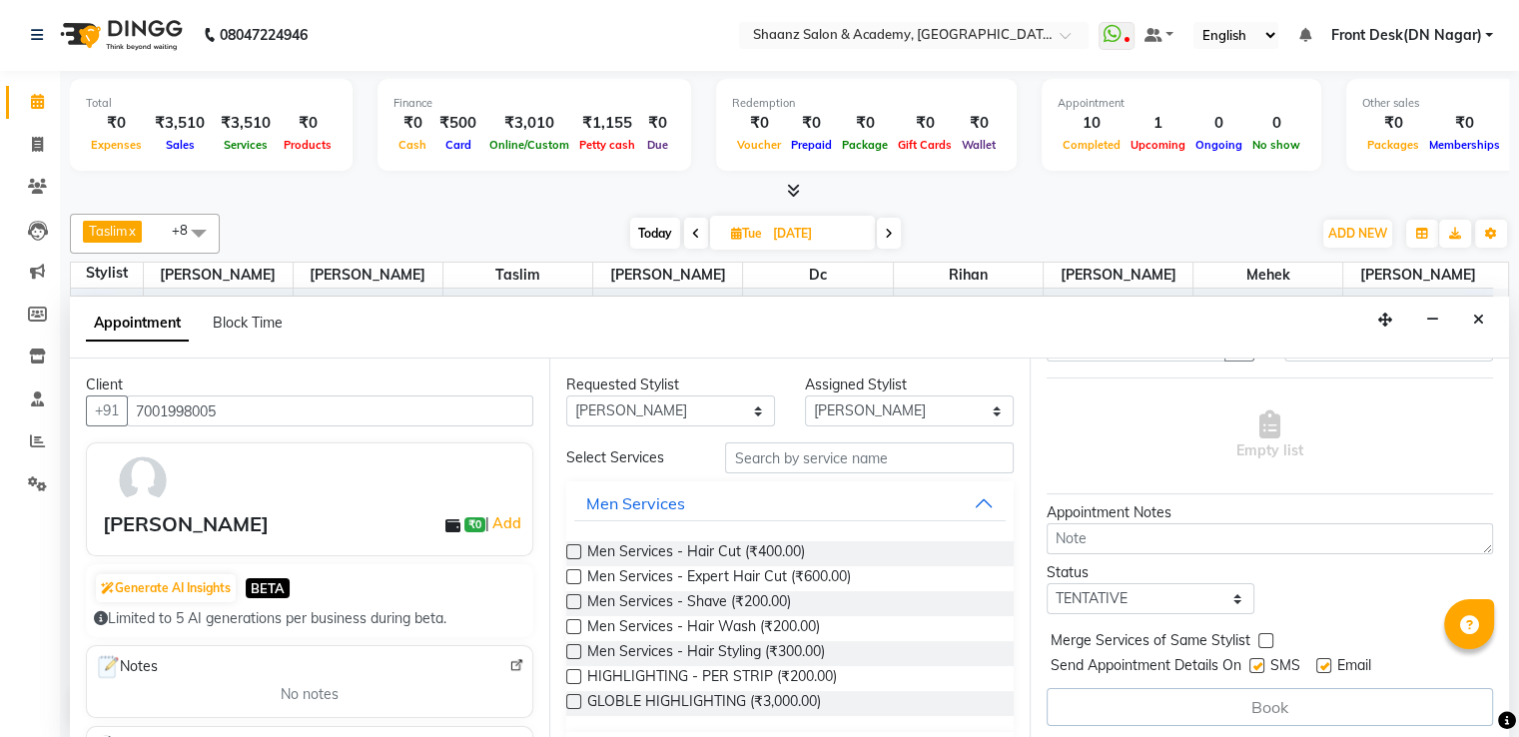
click at [1270, 633] on label at bounding box center [1265, 640] width 15 height 15
click at [1270, 636] on input "checkbox" at bounding box center [1264, 642] width 13 height 13
checkbox input "true"
click at [1261, 692] on div "Book" at bounding box center [1270, 707] width 446 height 38
click at [1250, 704] on div "Book" at bounding box center [1270, 707] width 446 height 38
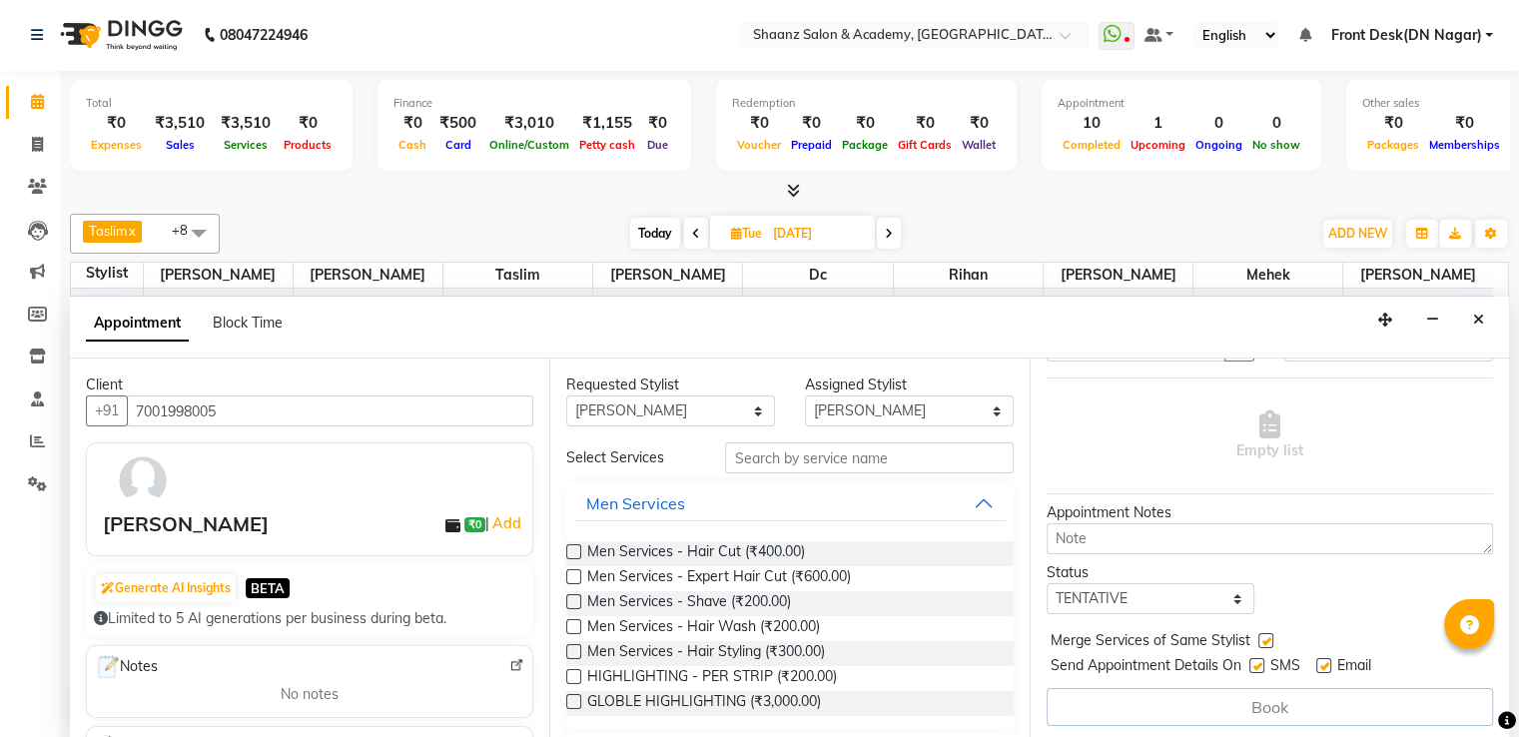
click at [1250, 704] on div "Book" at bounding box center [1270, 707] width 446 height 38
click at [806, 452] on input "text" at bounding box center [869, 457] width 288 height 31
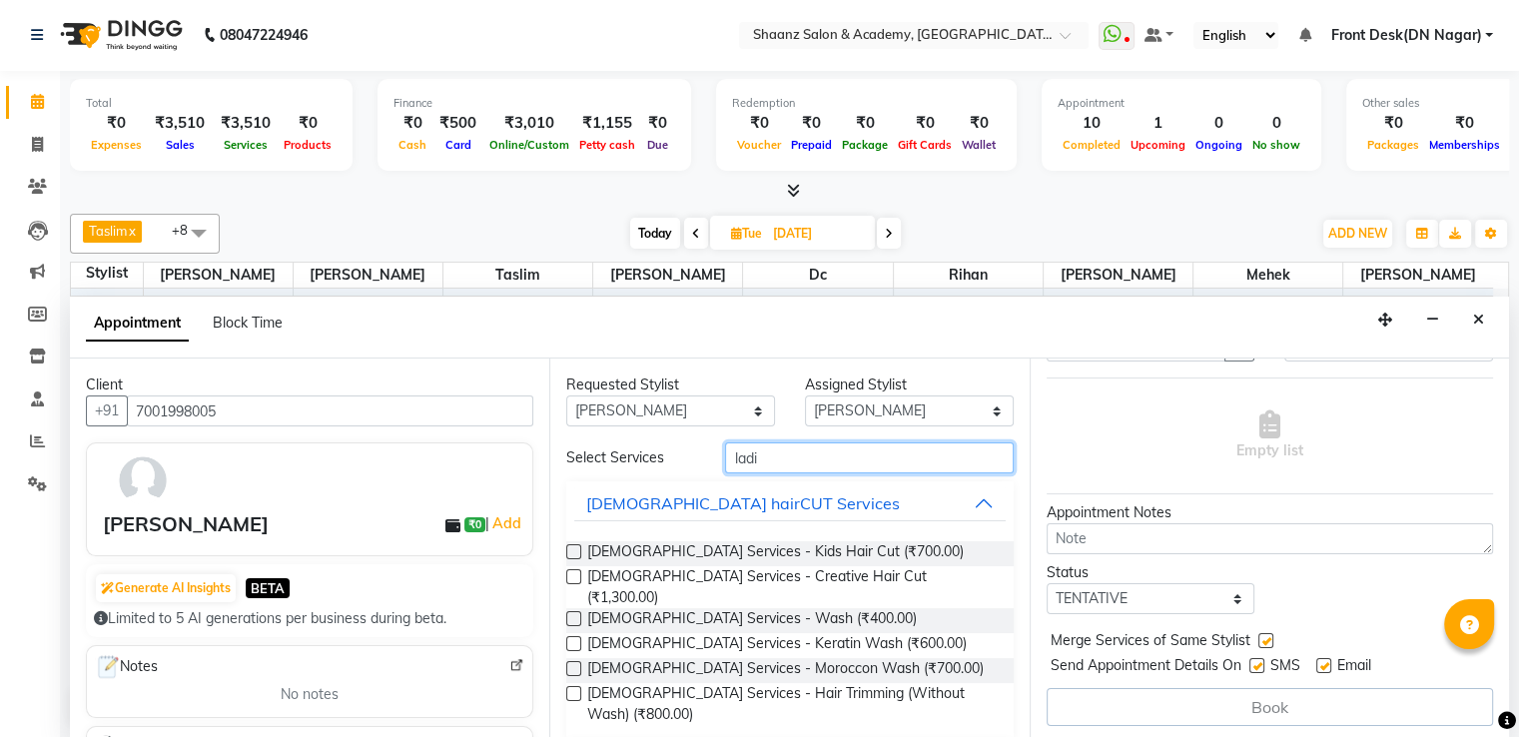
type input "ladi"
click at [572, 575] on label at bounding box center [573, 576] width 15 height 15
click at [572, 575] on input "checkbox" at bounding box center [572, 578] width 13 height 13
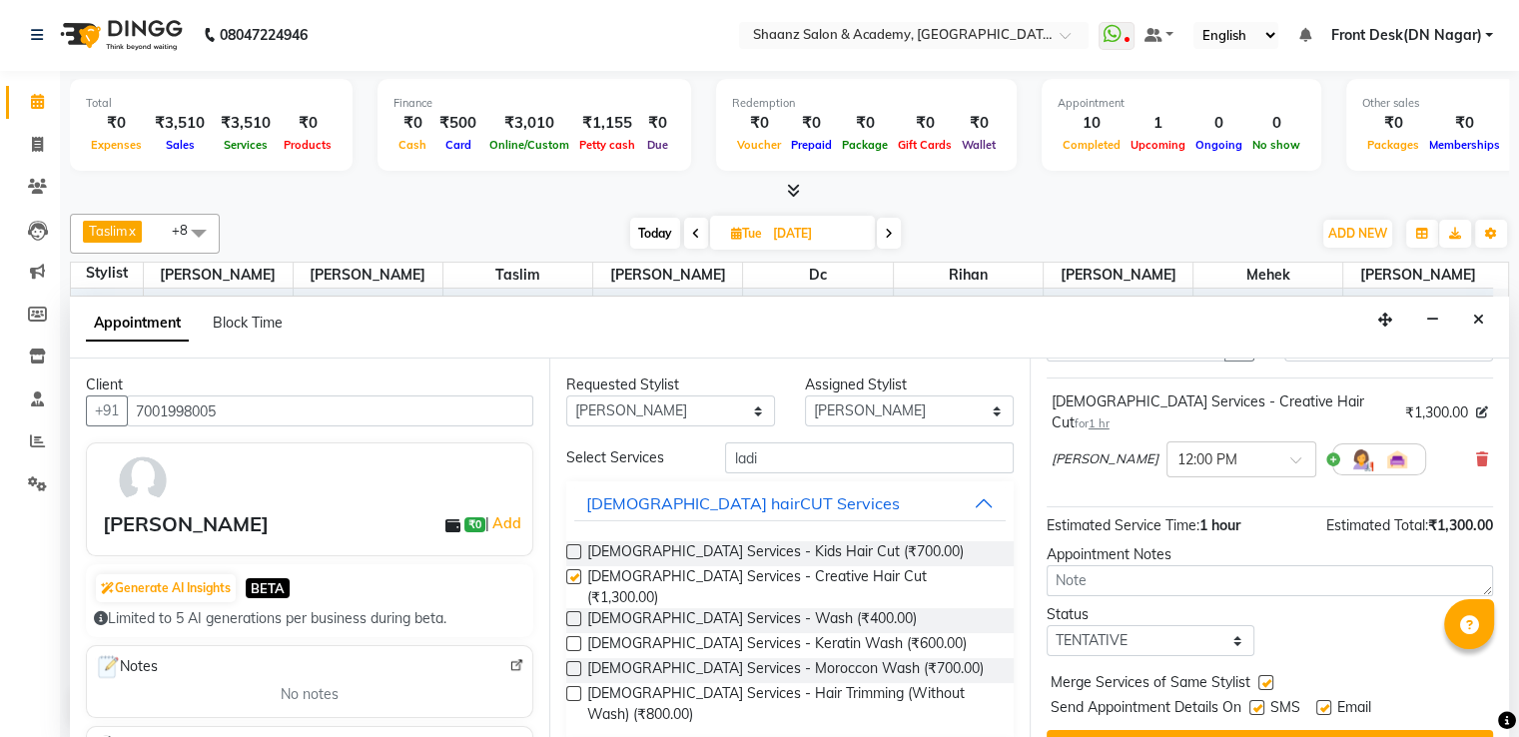
checkbox input "false"
click at [1266, 730] on button "Book" at bounding box center [1270, 748] width 446 height 36
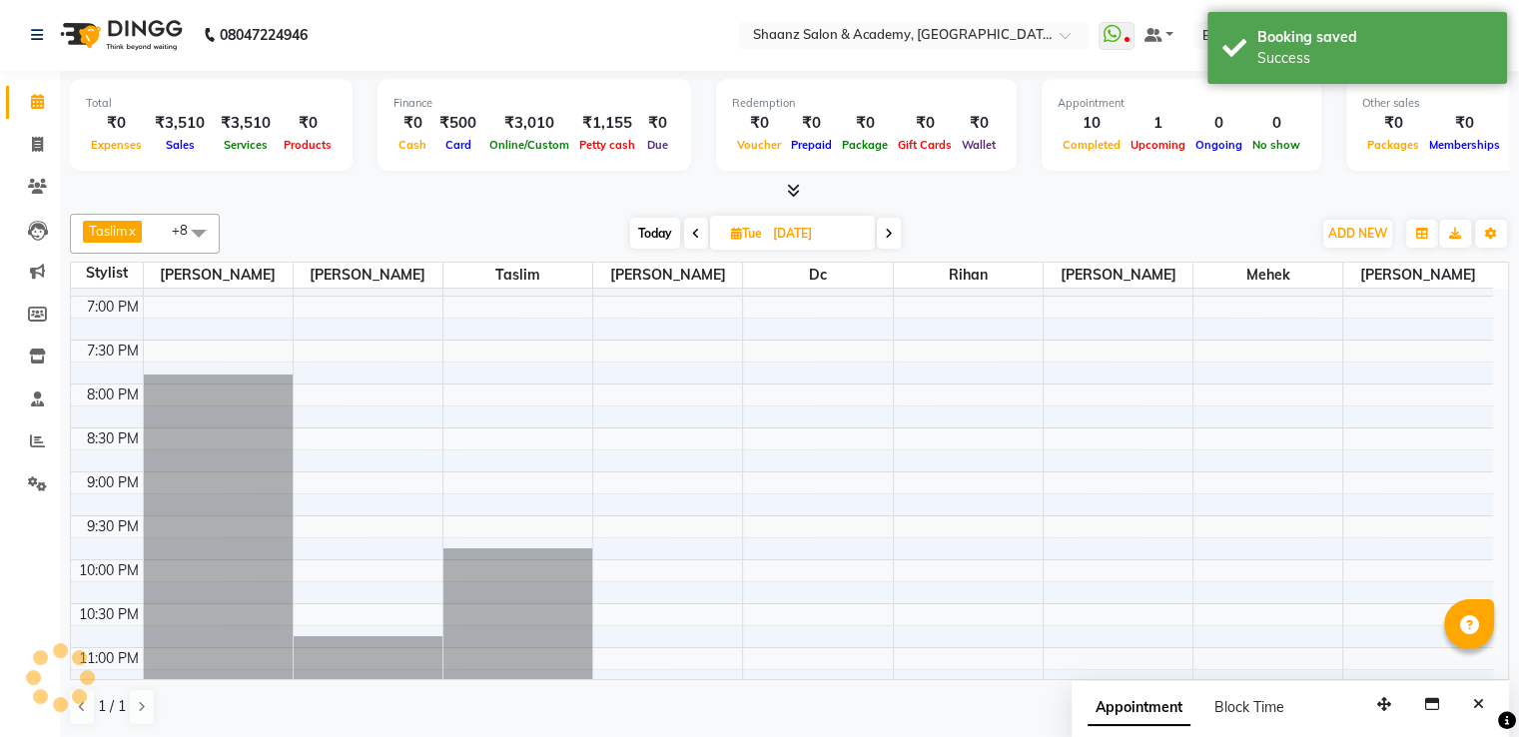
scroll to position [0, 0]
